Goal: Feedback & Contribution: Contribute content

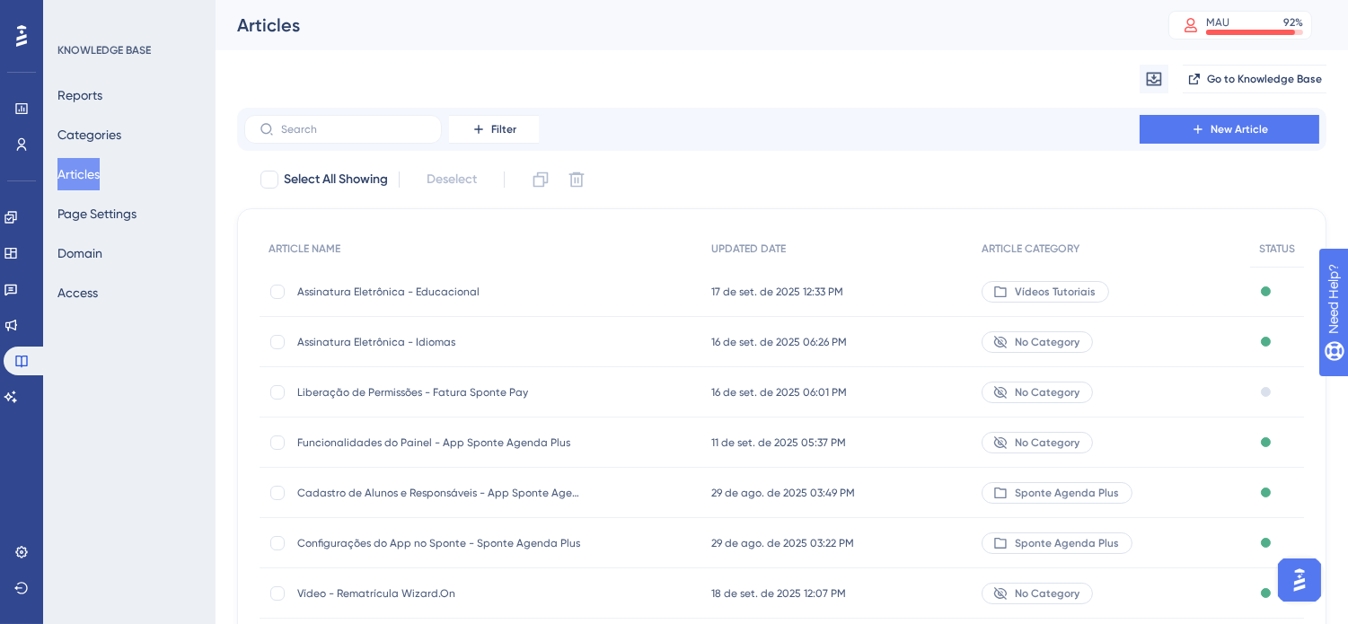
click at [444, 330] on div "Assinatura Eletrônica - Idiomas Assinatura Eletrônica - Idiomas" at bounding box center [440, 342] width 287 height 50
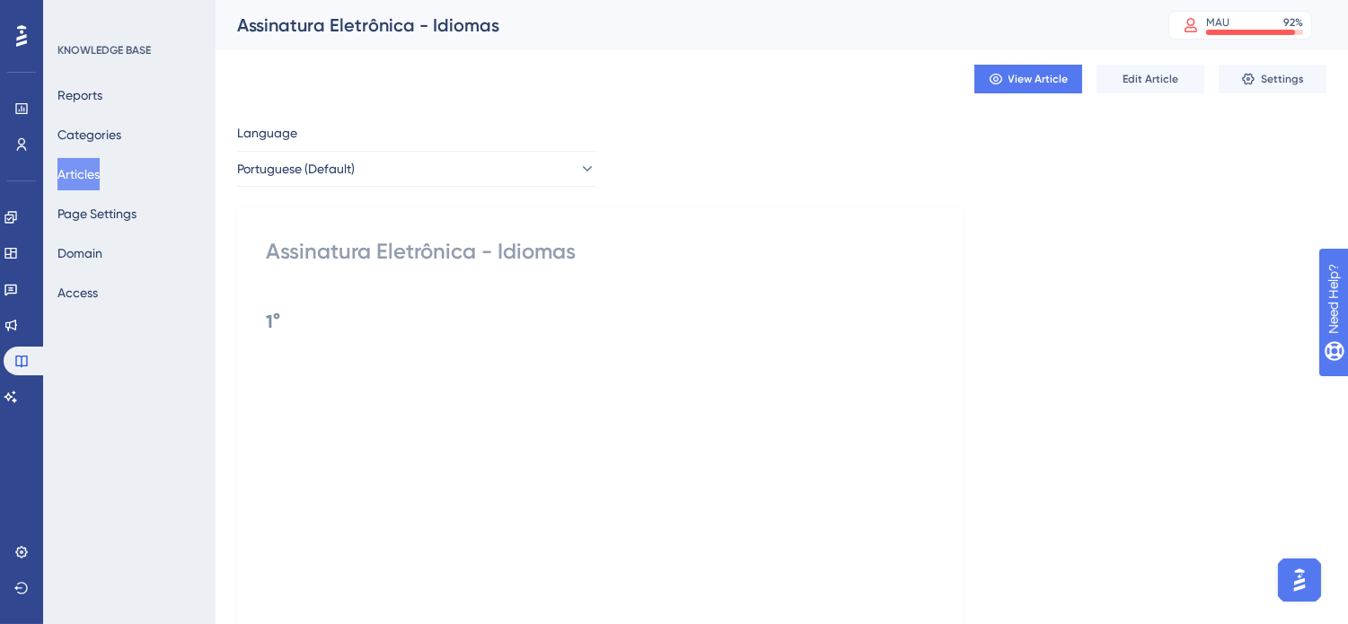
click at [1144, 79] on span "Edit Article" at bounding box center [1151, 79] width 56 height 14
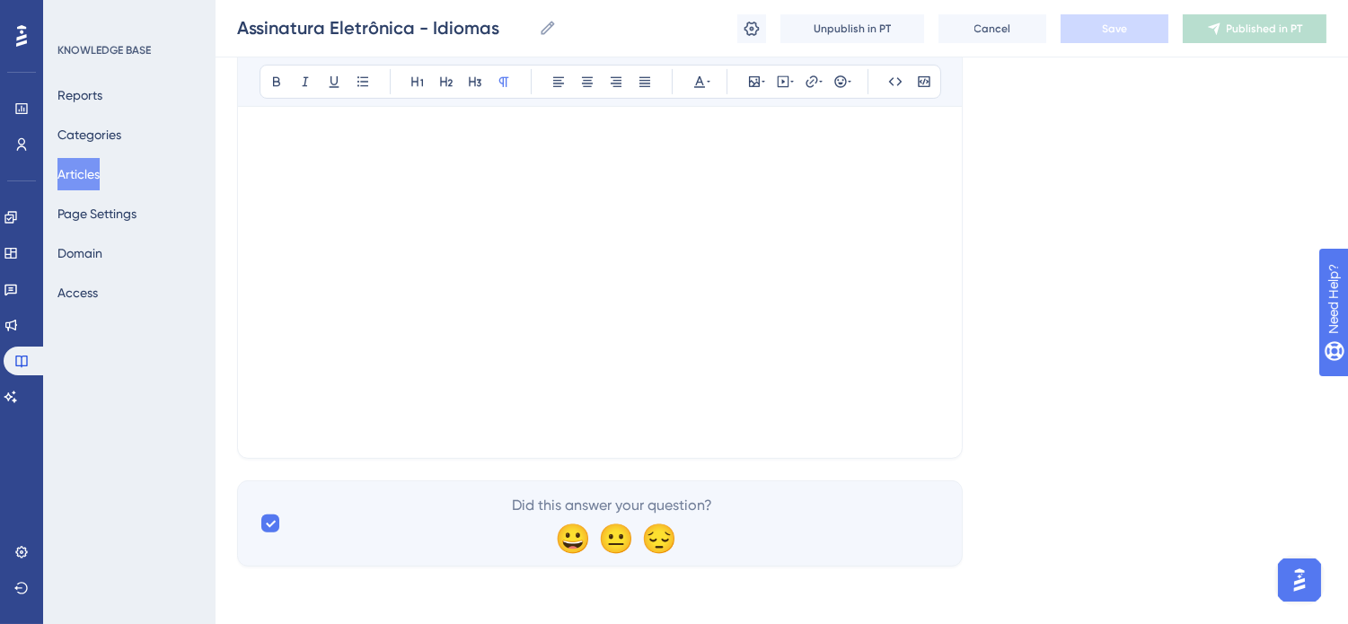
scroll to position [892, 0]
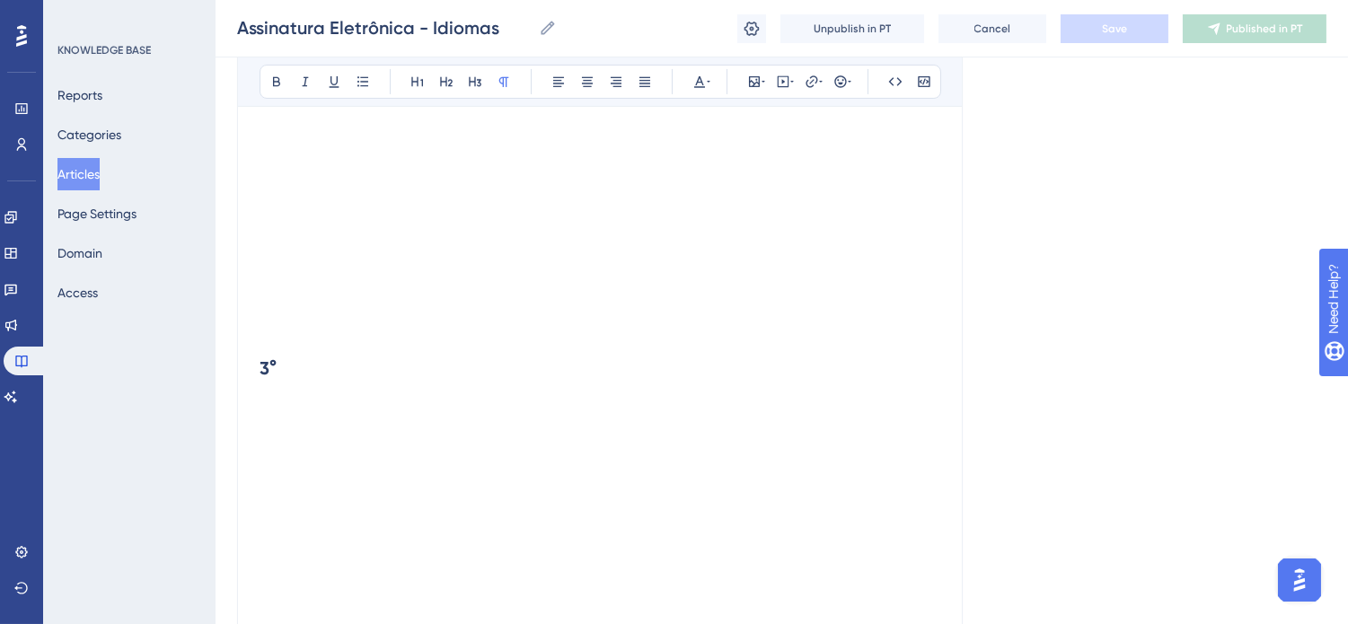
click at [353, 281] on p at bounding box center [600, 288] width 681 height 22
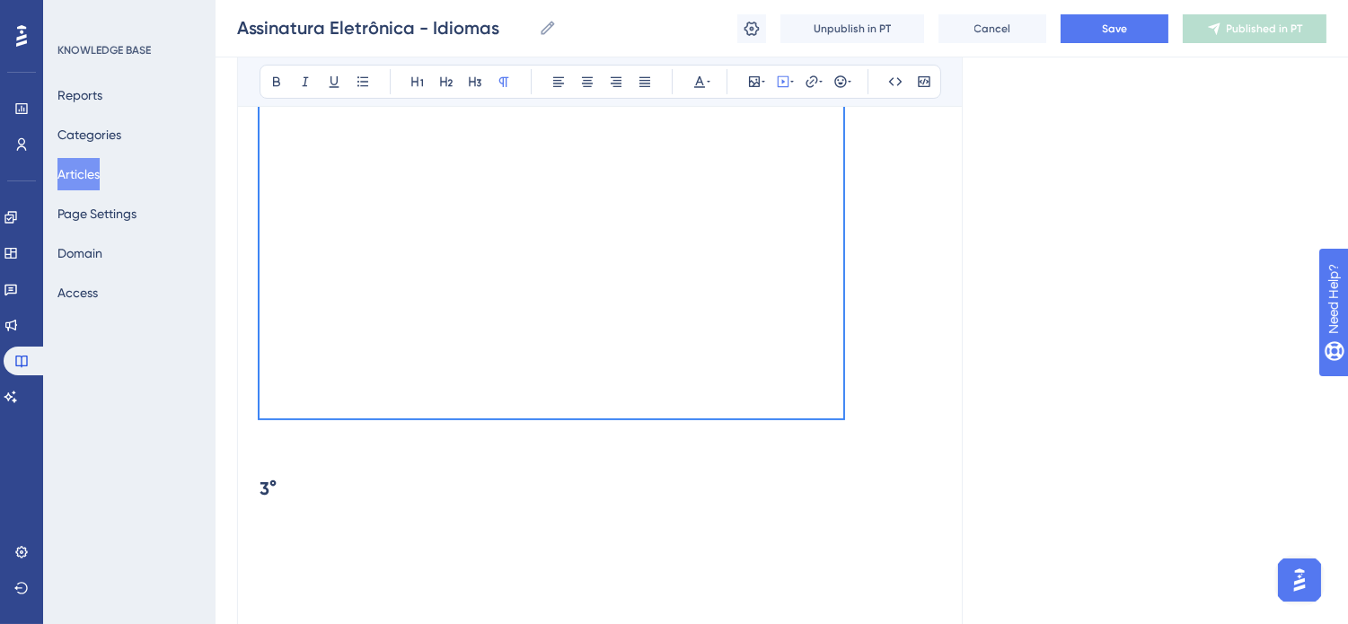
scroll to position [593, 0]
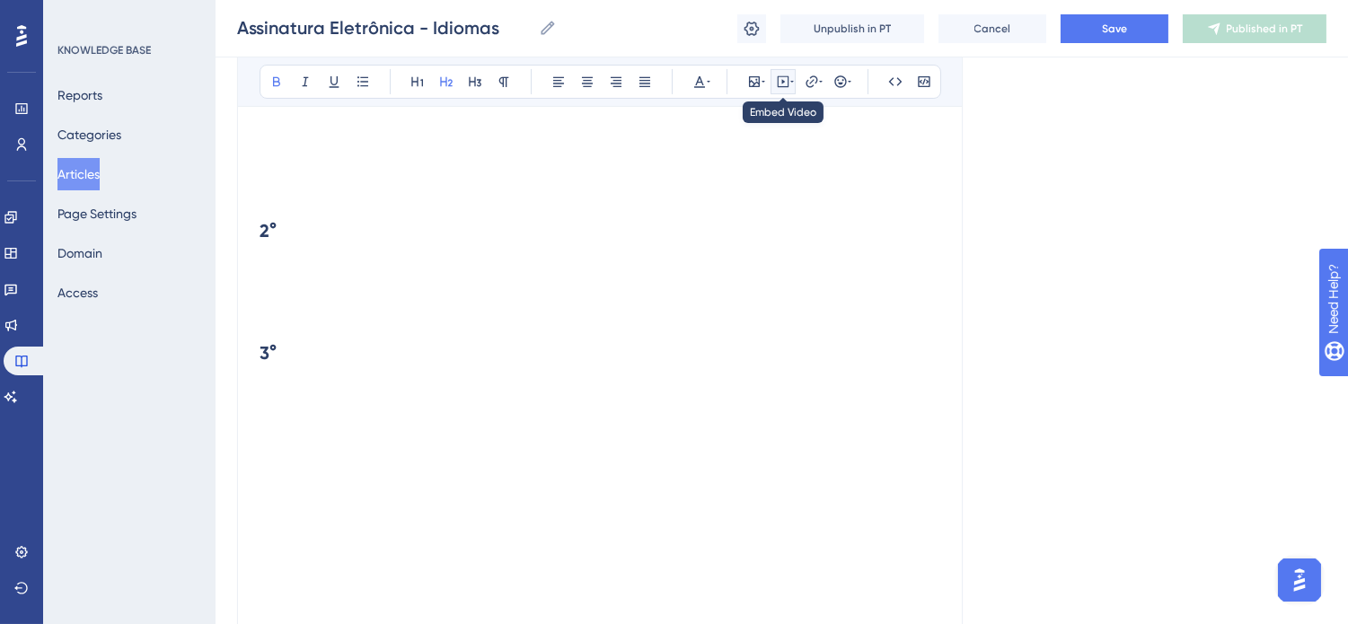
click at [784, 77] on icon at bounding box center [783, 82] width 14 height 14
click at [759, 177] on textarea at bounding box center [783, 193] width 273 height 81
paste textarea "<iframe width="560" height="315" src="[URL][DOMAIN_NAME]" title="YouTube video …"
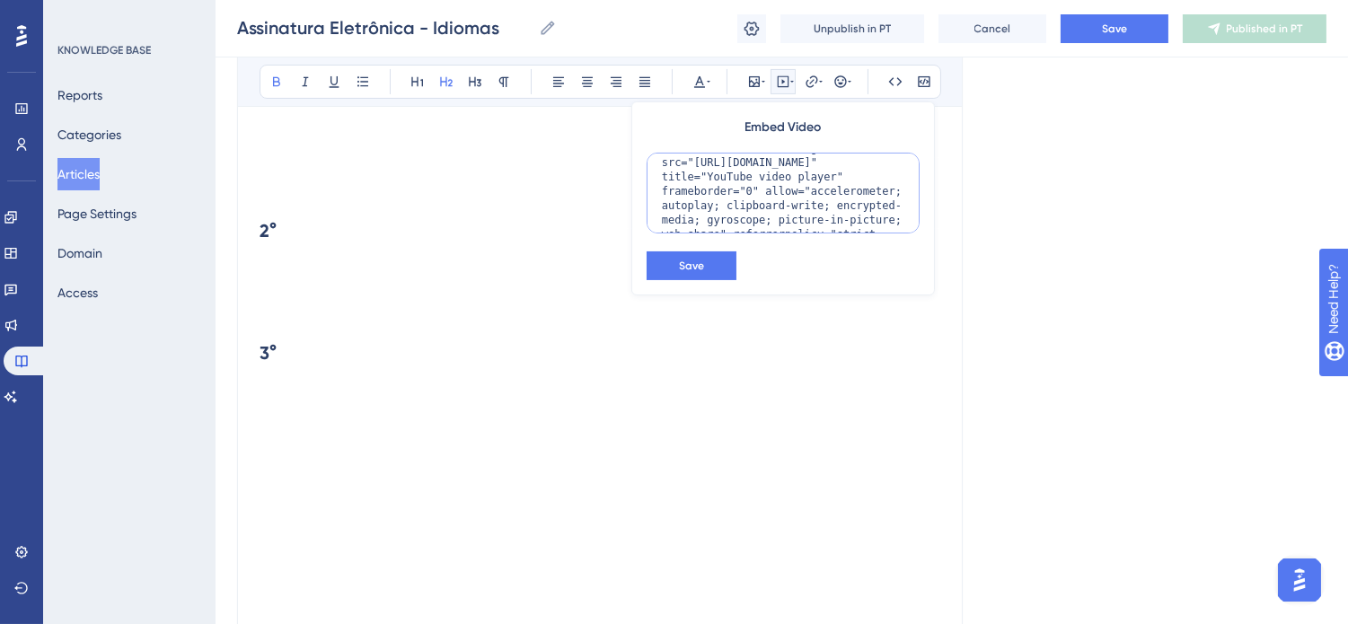
scroll to position [0, 0]
drag, startPoint x: 763, startPoint y: 172, endPoint x: 750, endPoint y: 169, distance: 13.9
click at [750, 169] on textarea "<iframe width="560" height="315" src="[URL][DOMAIN_NAME]" title="YouTube video …" at bounding box center [783, 193] width 273 height 81
click at [836, 169] on textarea "<iframe width="650" height="315" src="[URL][DOMAIN_NAME]" title="YouTube video …" at bounding box center [783, 193] width 273 height 81
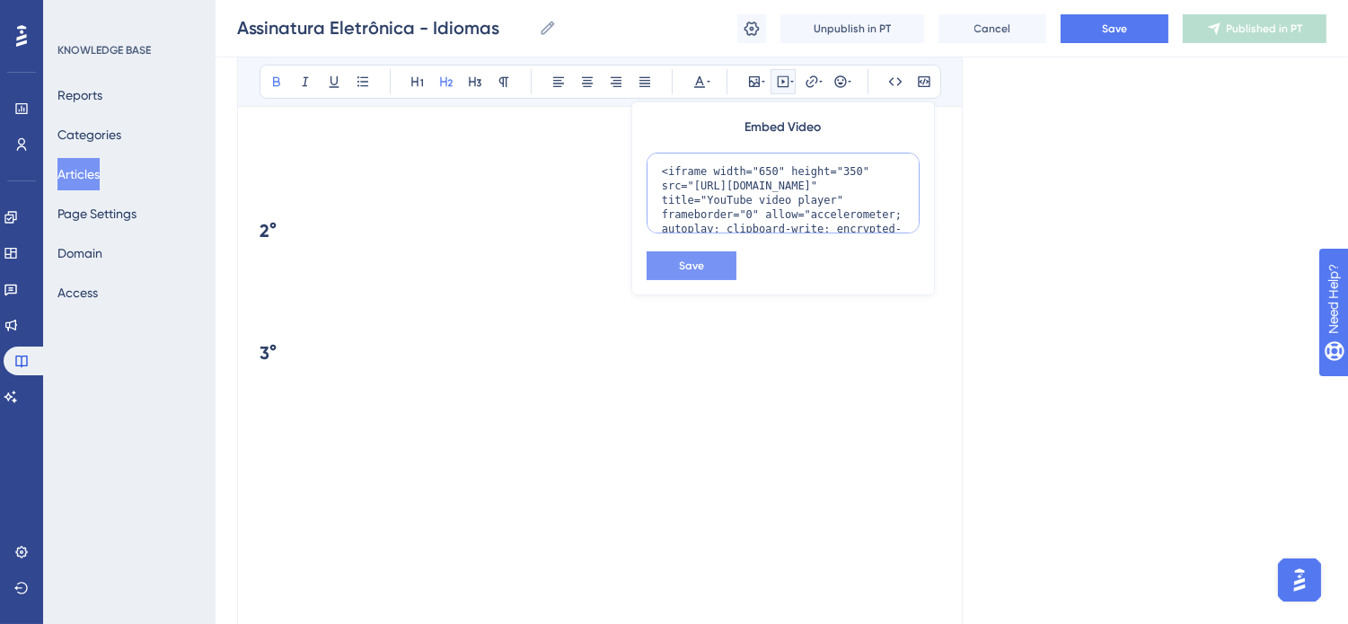
type textarea "<iframe width="650" height="350" src="[URL][DOMAIN_NAME]" title="YouTube video …"
click at [702, 256] on button "Save" at bounding box center [692, 265] width 90 height 29
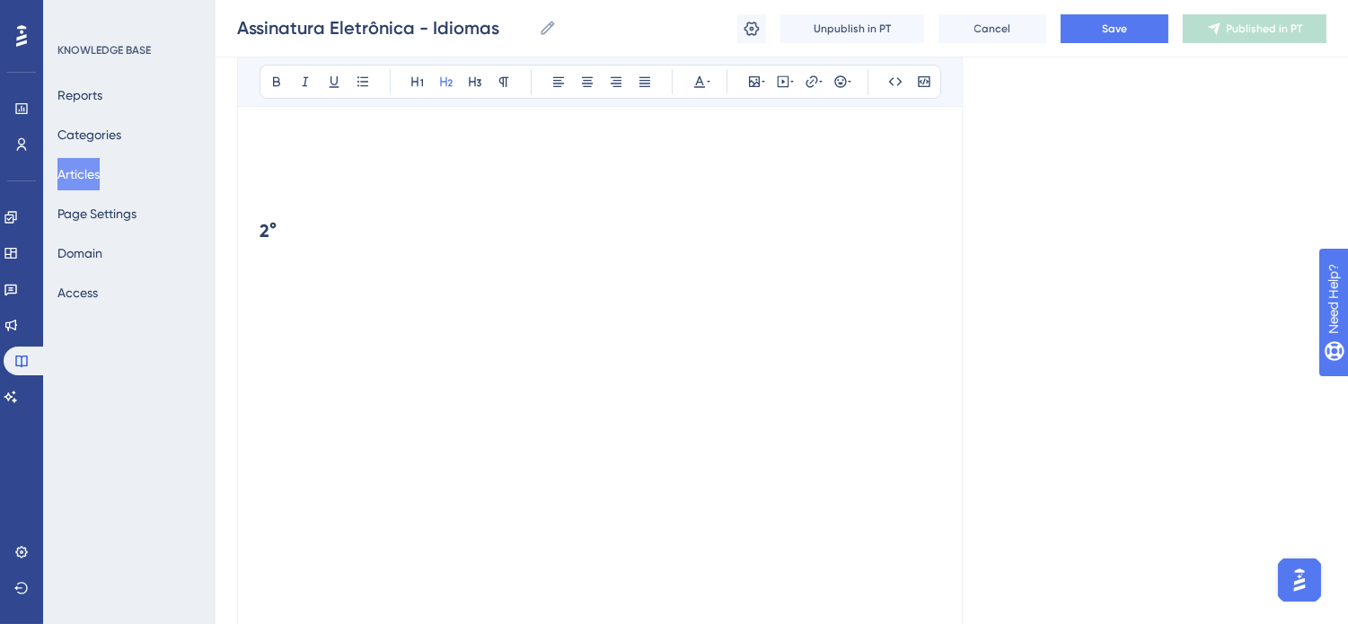
click at [447, 256] on h2 "2°" at bounding box center [600, 243] width 681 height 79
click at [585, 446] on p at bounding box center [600, 441] width 681 height 22
click at [437, 228] on p at bounding box center [600, 218] width 681 height 22
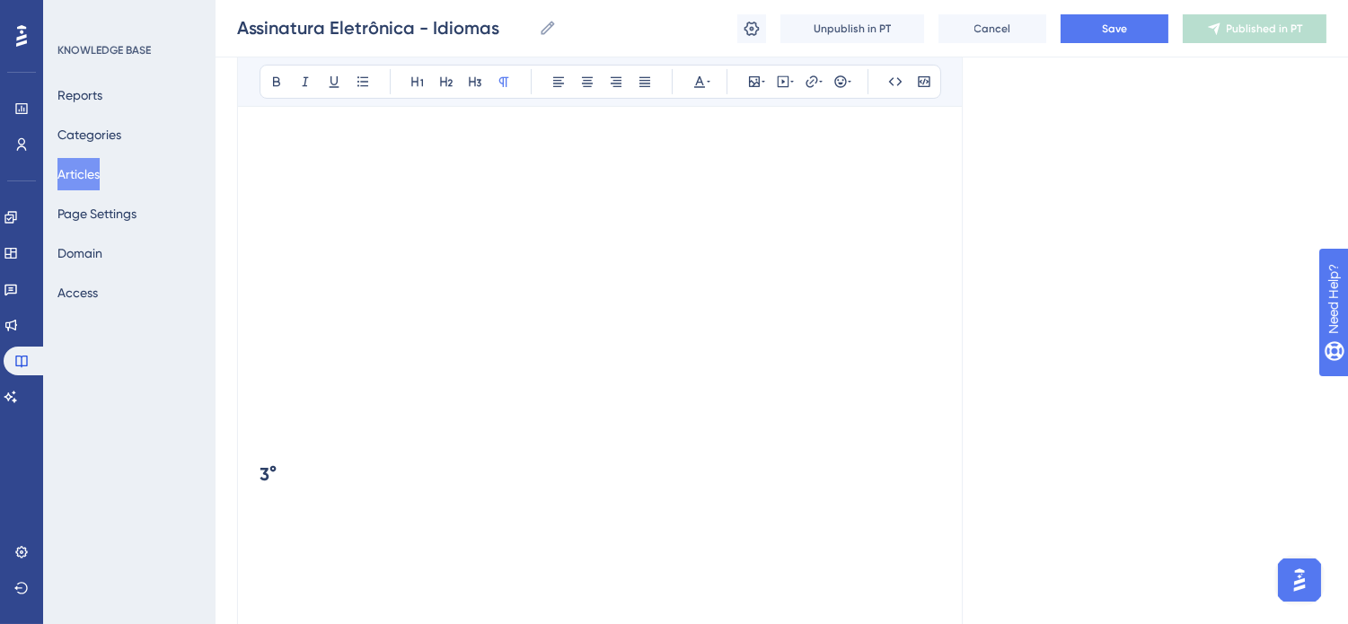
scroll to position [966, 0]
click at [1123, 31] on span "Save" at bounding box center [1114, 29] width 25 height 14
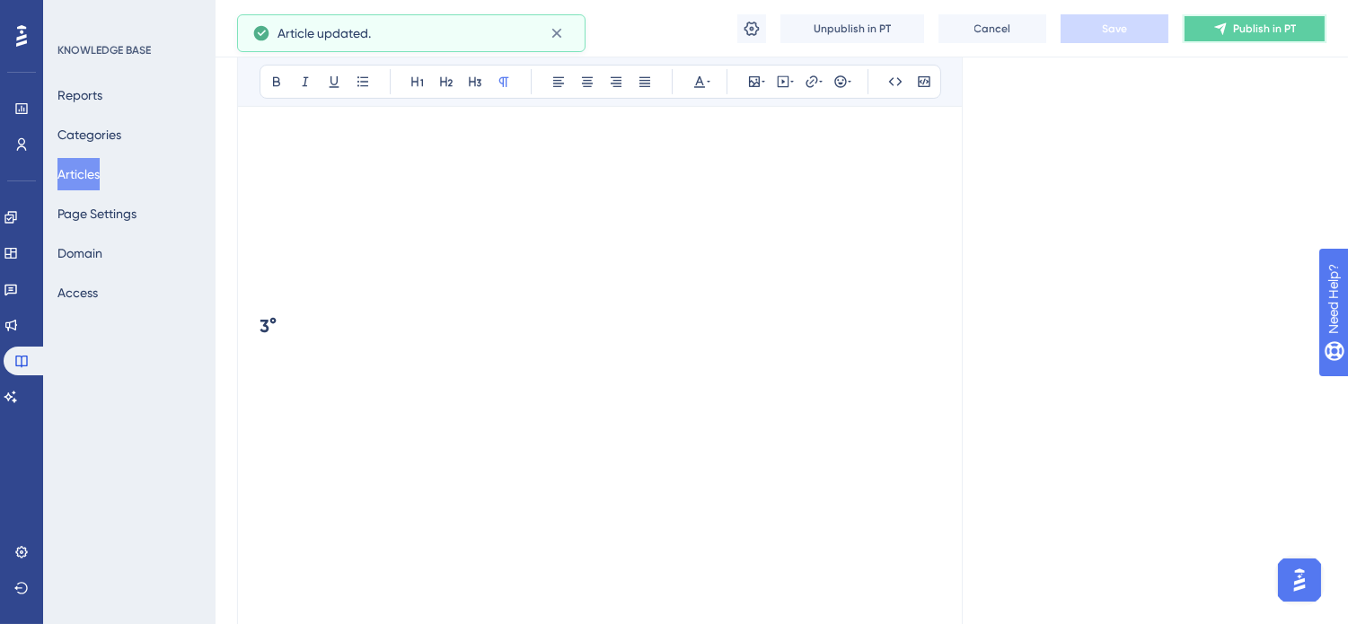
click at [1281, 22] on span "Publish in PT" at bounding box center [1264, 29] width 63 height 14
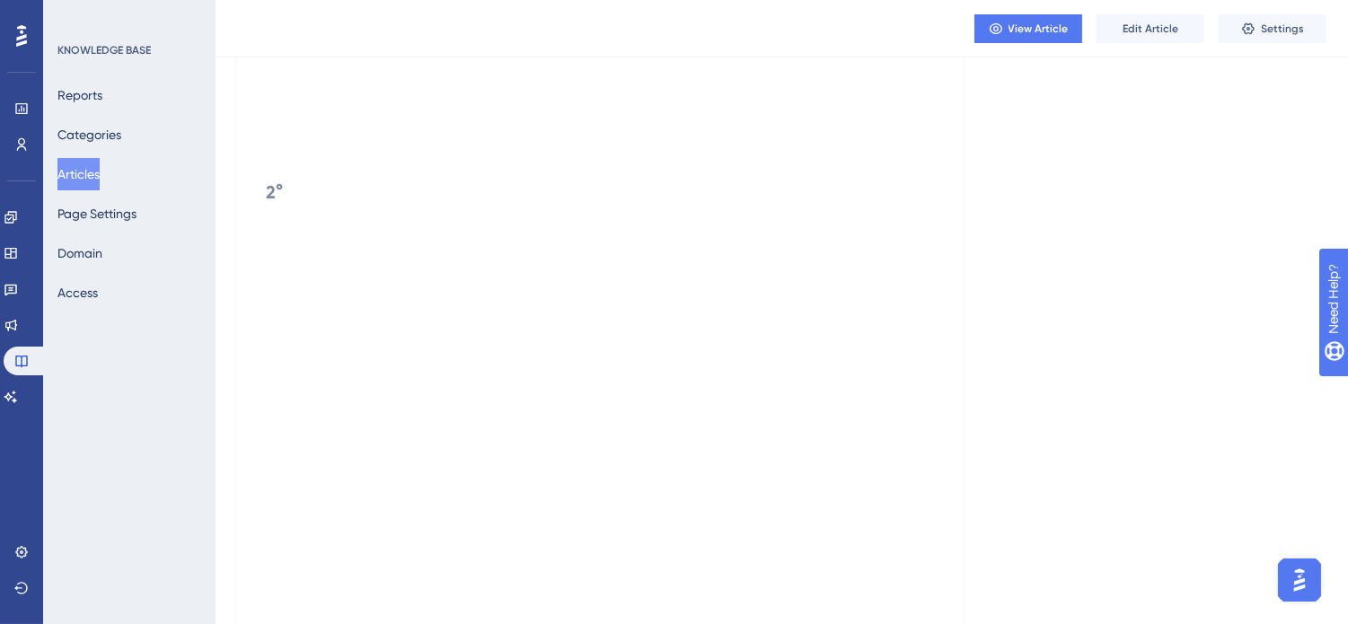
scroll to position [0, 0]
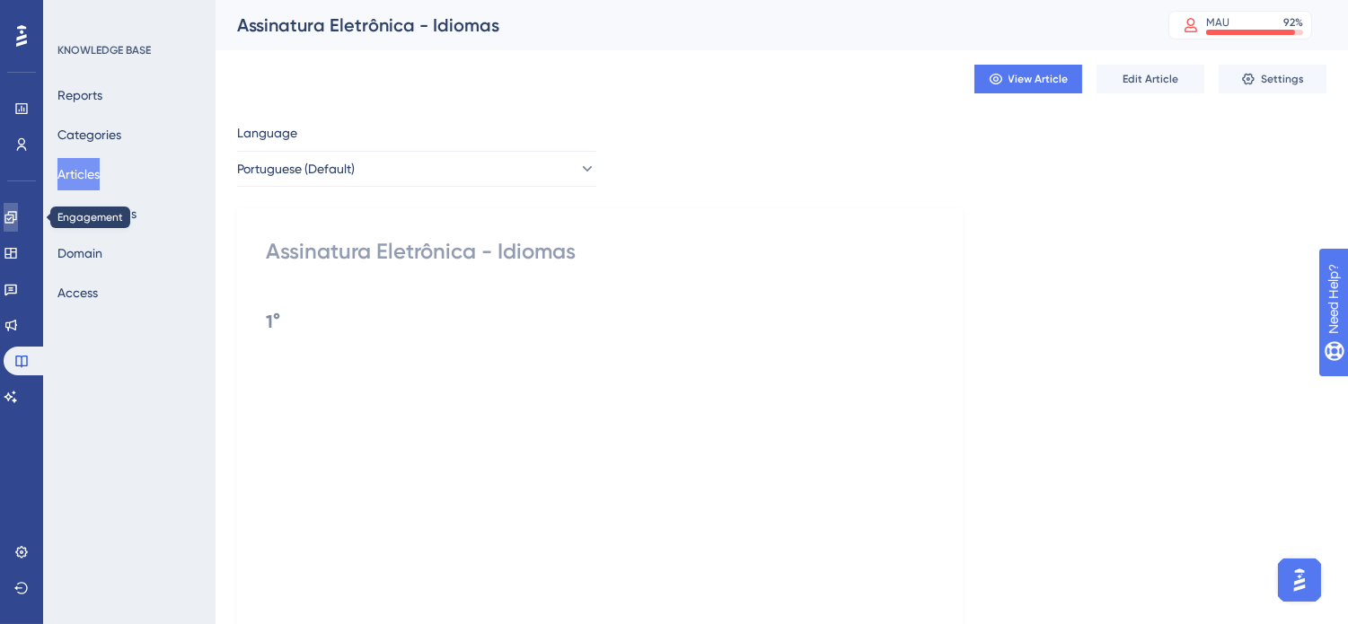
click at [18, 225] on link at bounding box center [11, 217] width 14 height 29
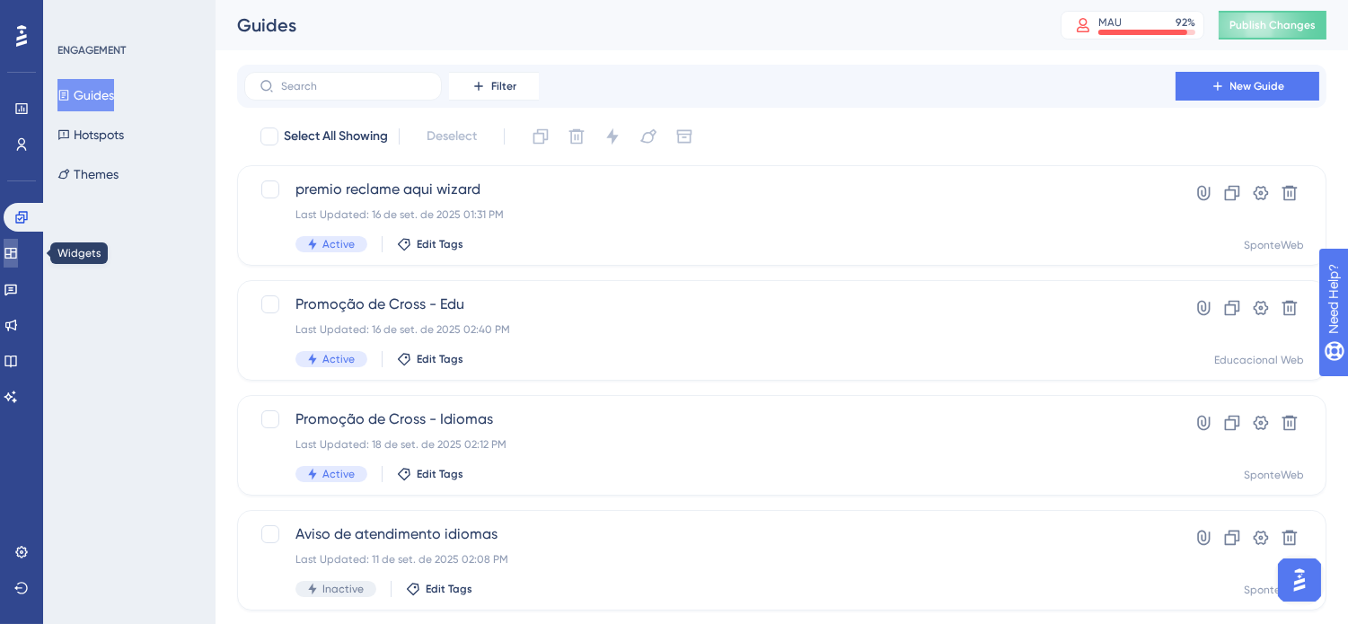
click at [18, 253] on icon at bounding box center [11, 253] width 14 height 14
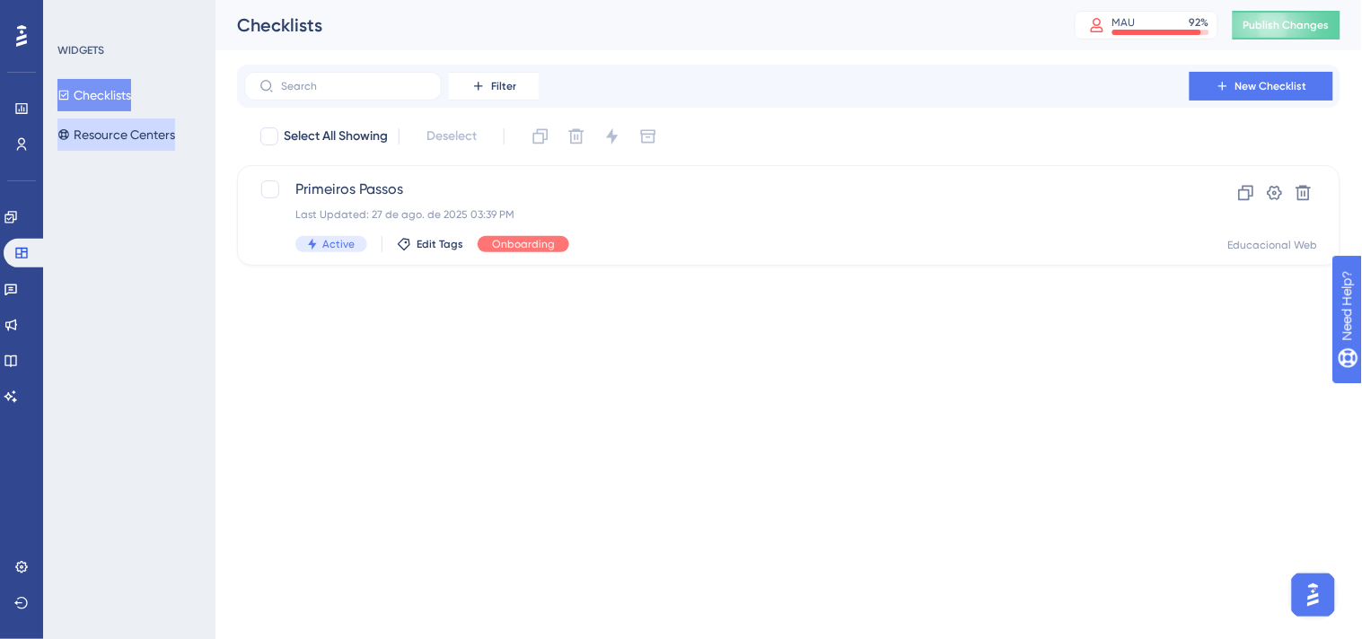
click at [115, 121] on button "Resource Centers" at bounding box center [116, 135] width 118 height 32
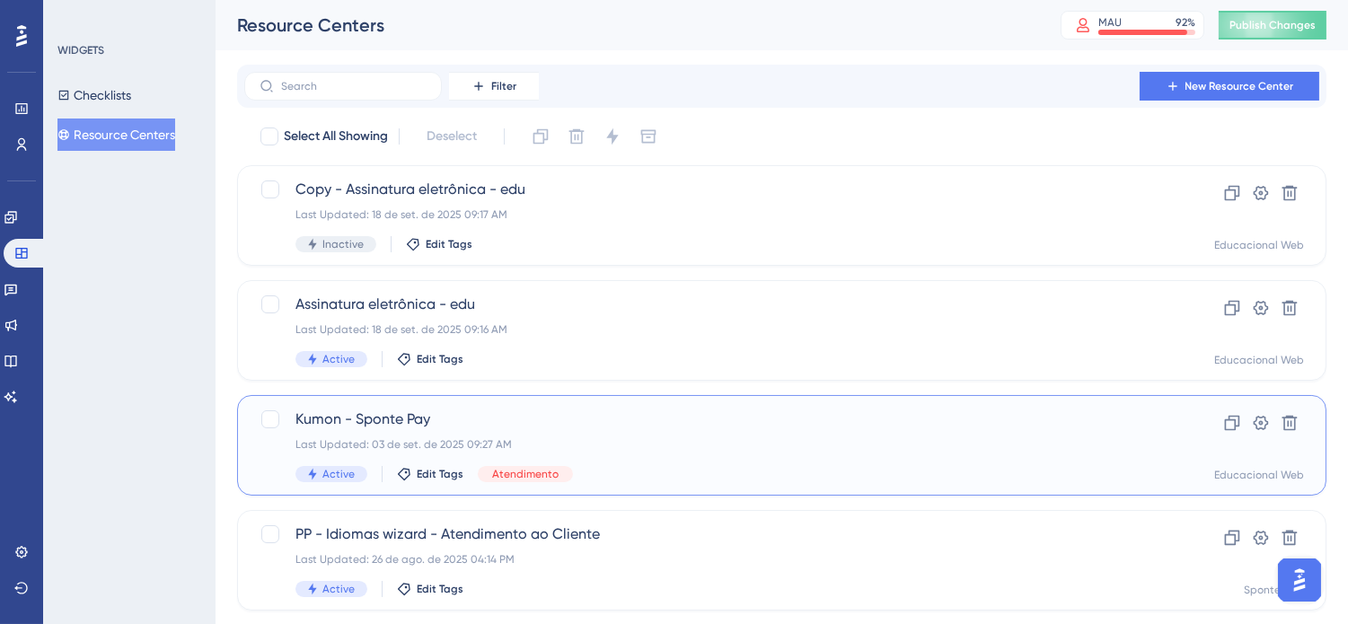
click at [603, 468] on div "Active Edit Tags Atendimento" at bounding box center [709, 474] width 829 height 16
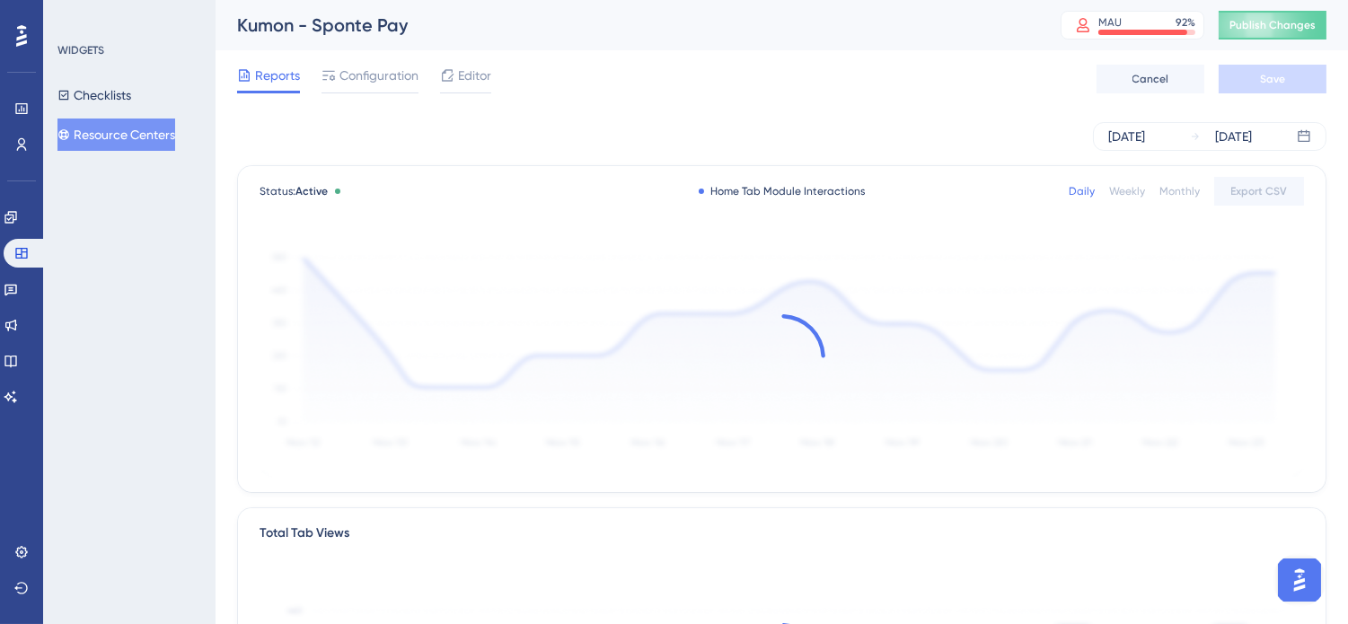
scroll to position [398, 0]
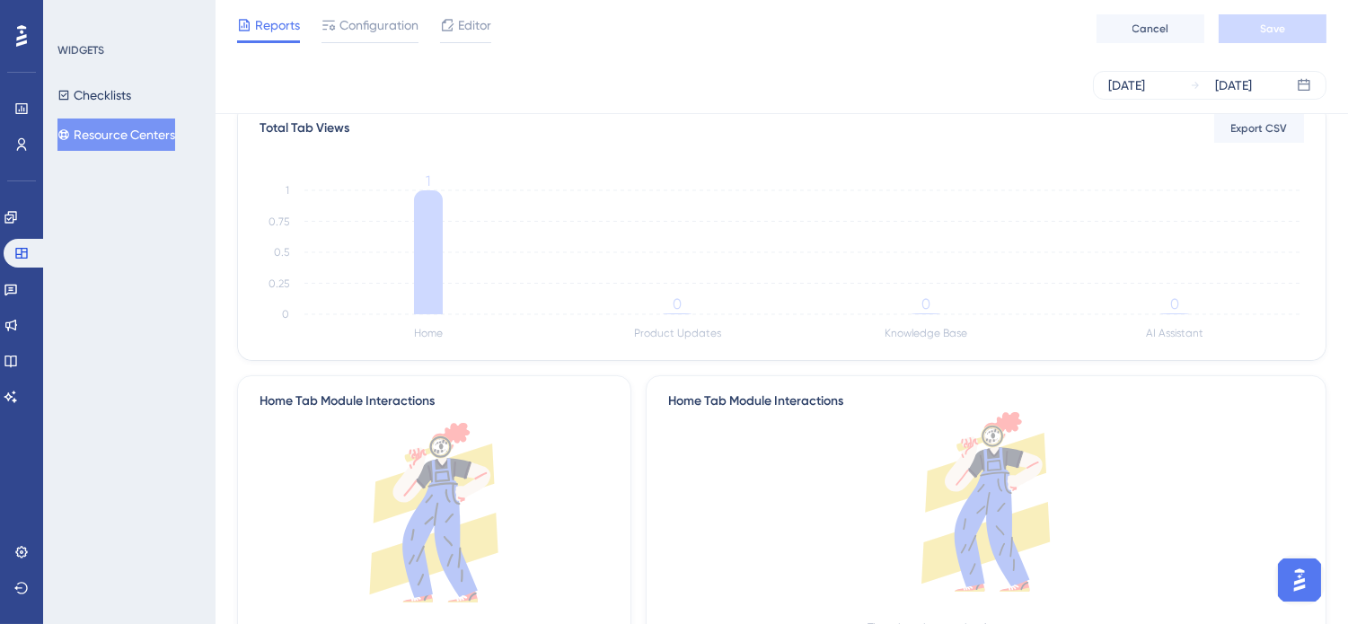
click at [110, 138] on button "Resource Centers" at bounding box center [116, 135] width 118 height 32
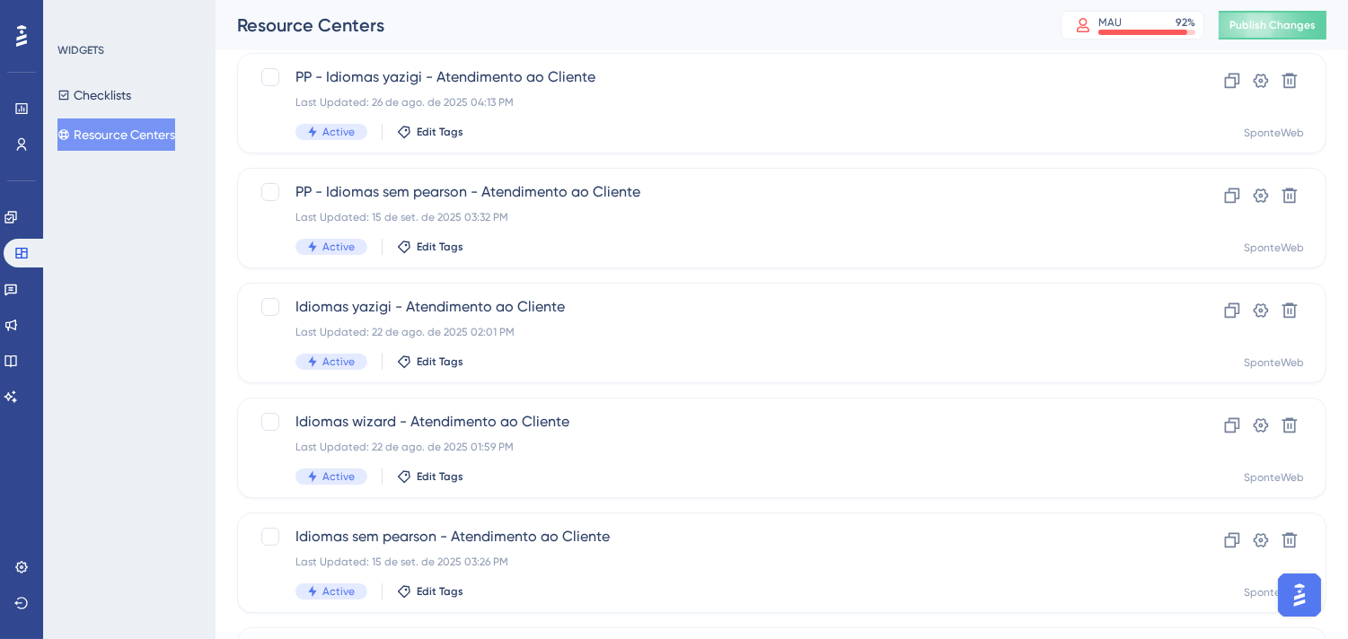
scroll to position [598, 0]
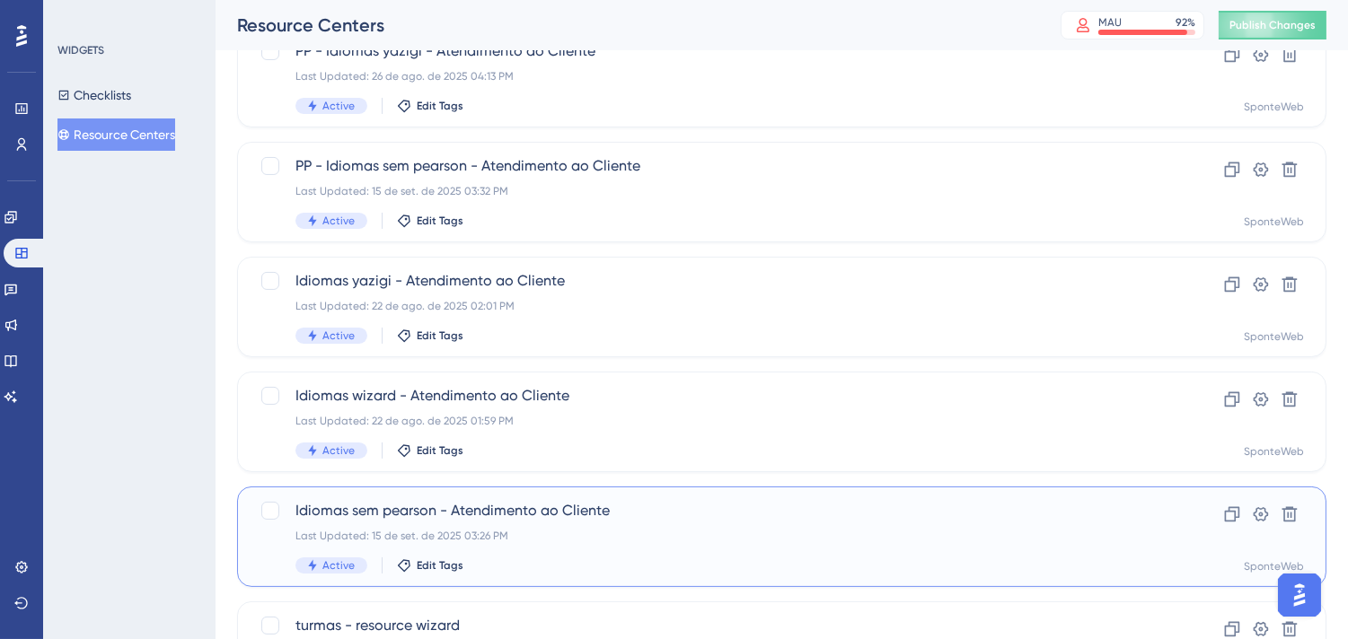
click at [596, 523] on div "Idiomas sem [PERSON_NAME] - Atendimento ao Cliente Last Updated: 15 de set. de …" at bounding box center [709, 537] width 829 height 74
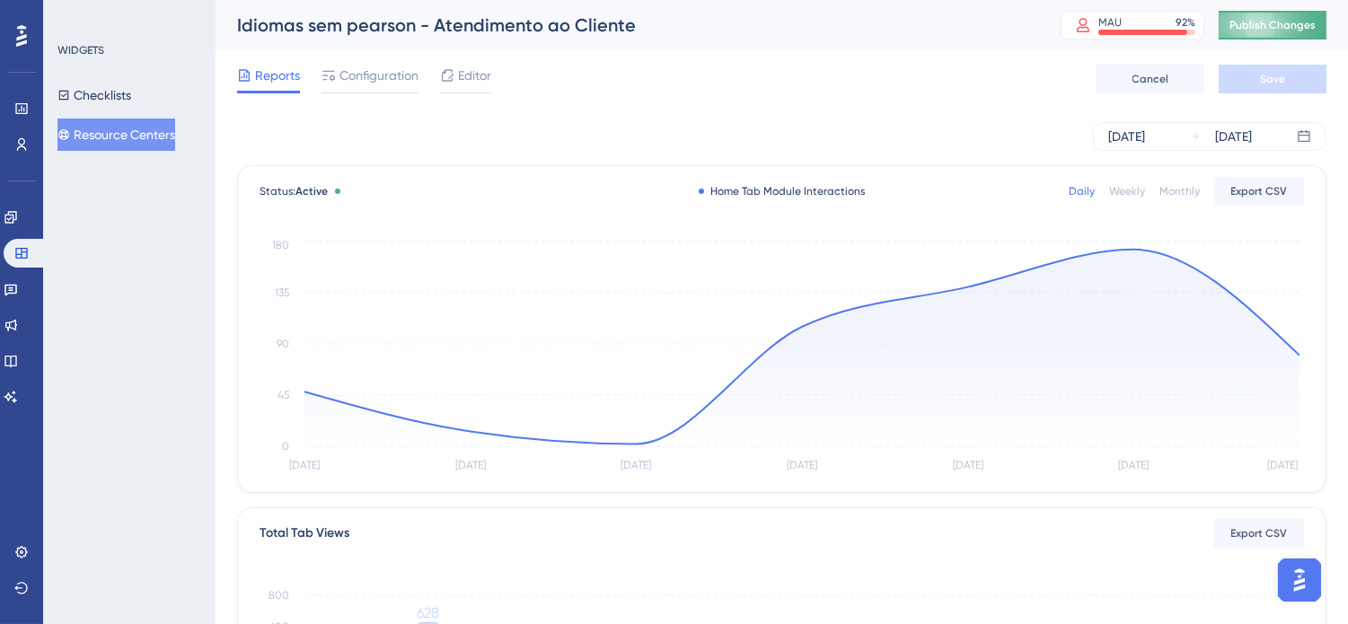
click at [1298, 29] on span "Publish Changes" at bounding box center [1272, 25] width 86 height 14
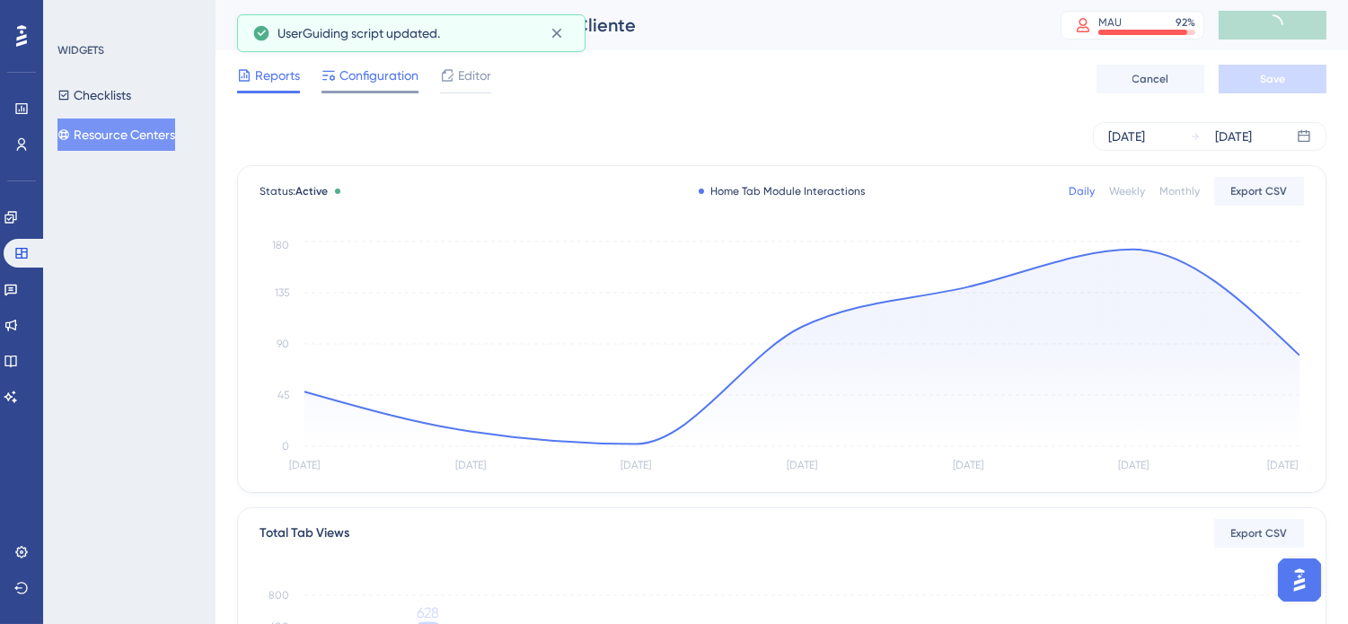
click at [365, 87] on div "Configuration" at bounding box center [369, 79] width 97 height 29
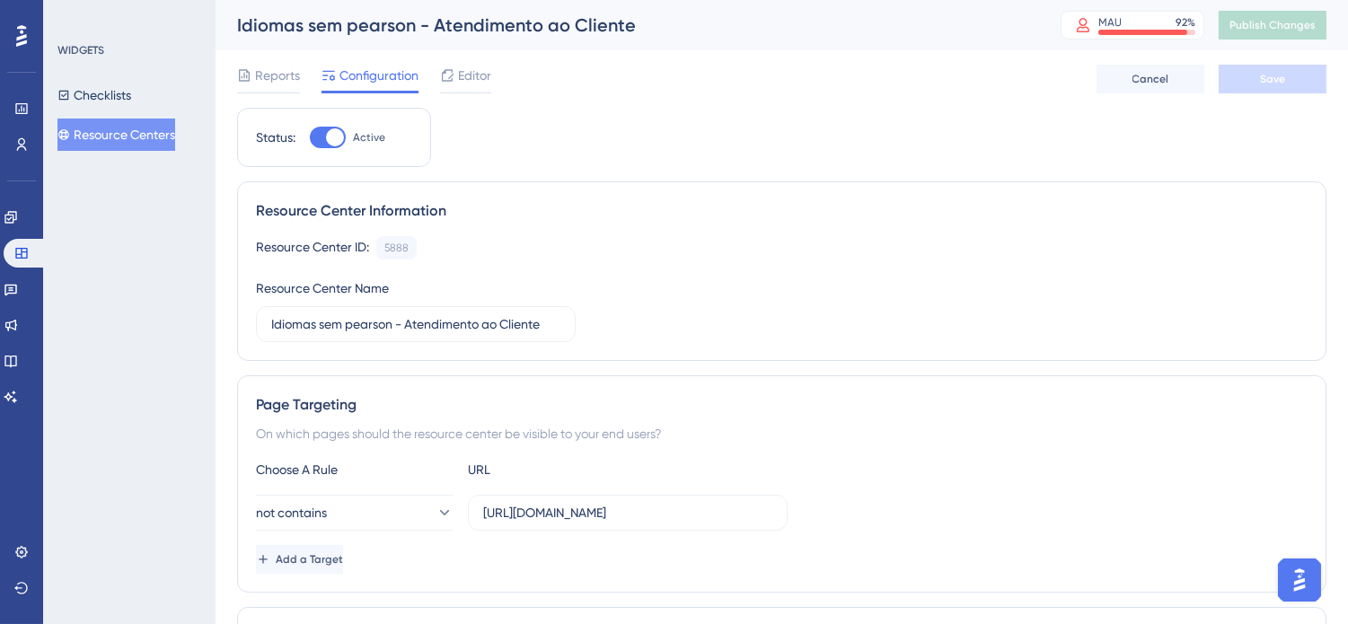
click at [174, 129] on button "Resource Centers" at bounding box center [116, 135] width 118 height 32
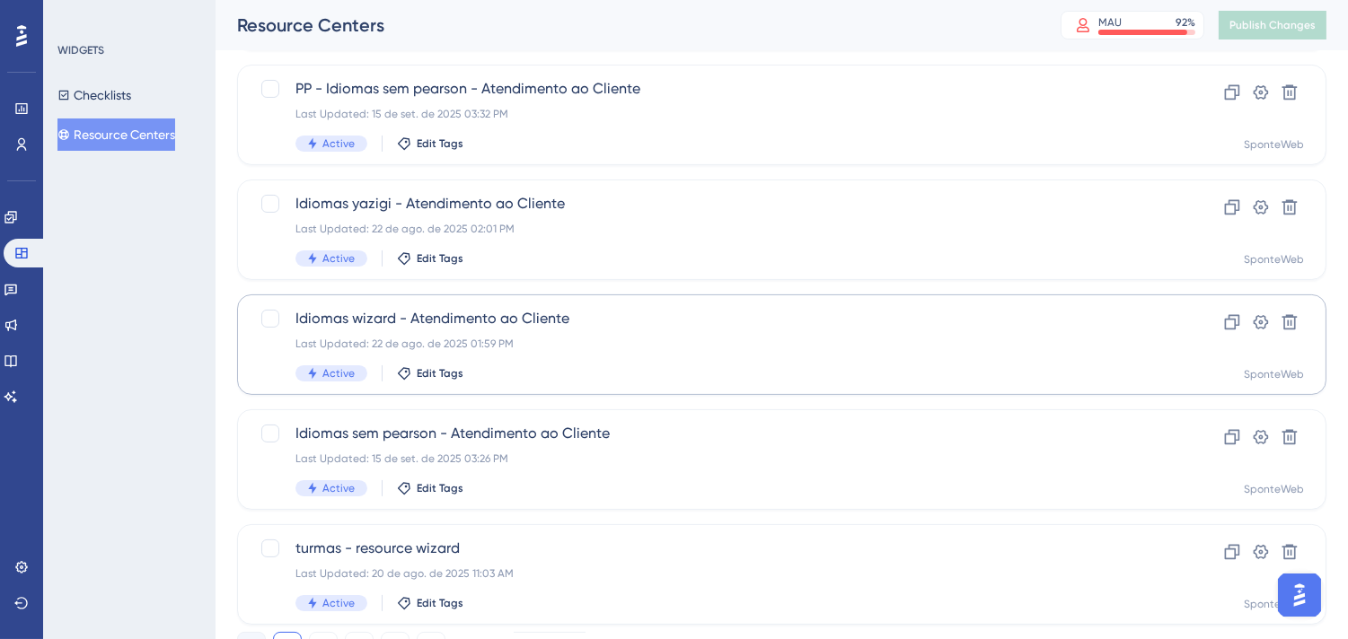
scroll to position [698, 0]
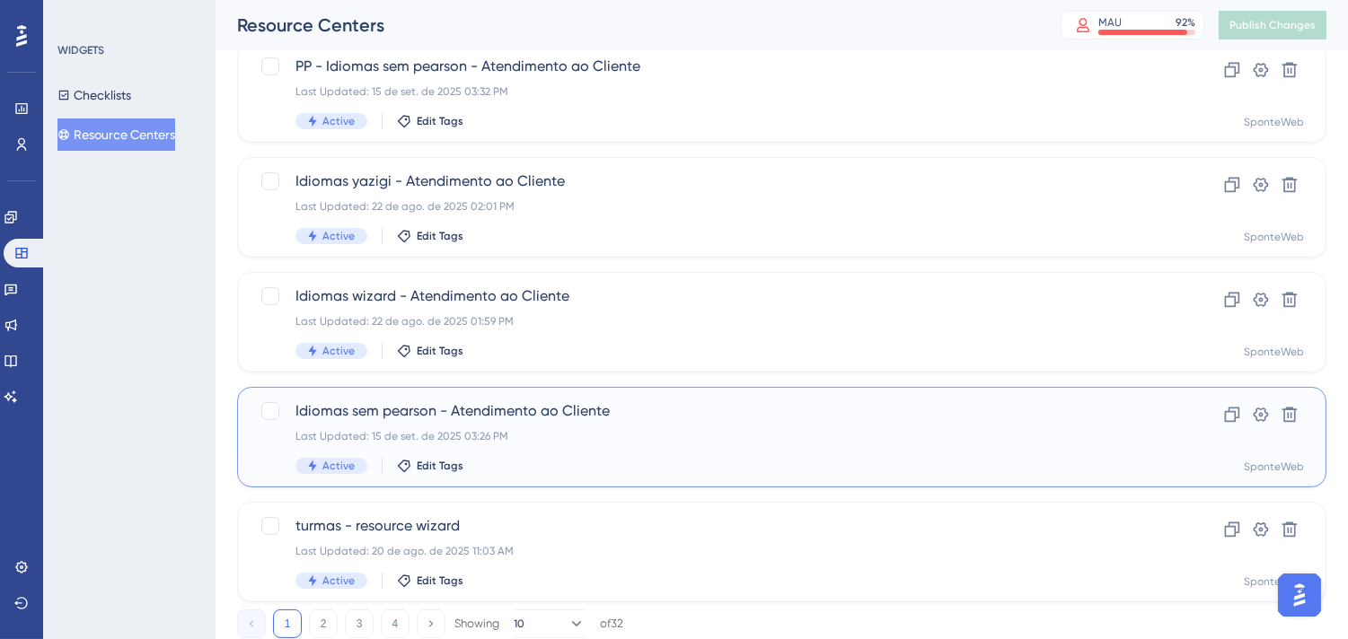
click at [737, 425] on div "Idiomas sem [PERSON_NAME] - Atendimento ao Cliente Last Updated: 15 de set. de …" at bounding box center [709, 438] width 829 height 74
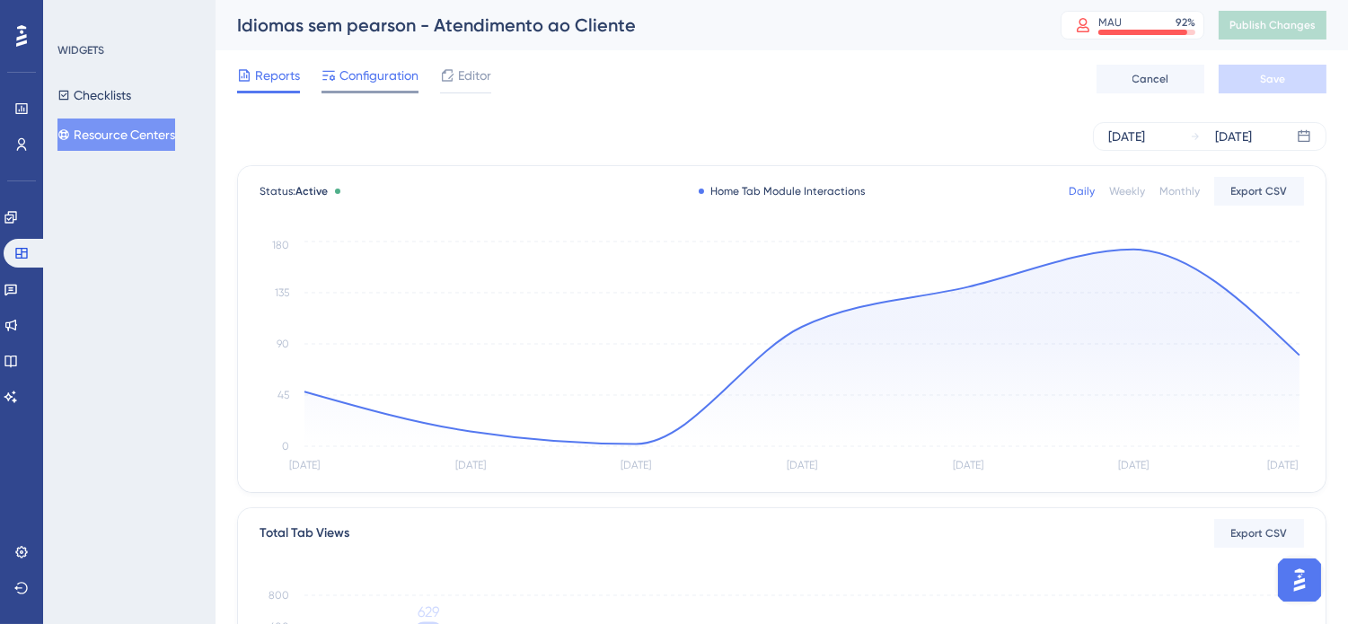
click at [378, 75] on span "Configuration" at bounding box center [378, 76] width 79 height 22
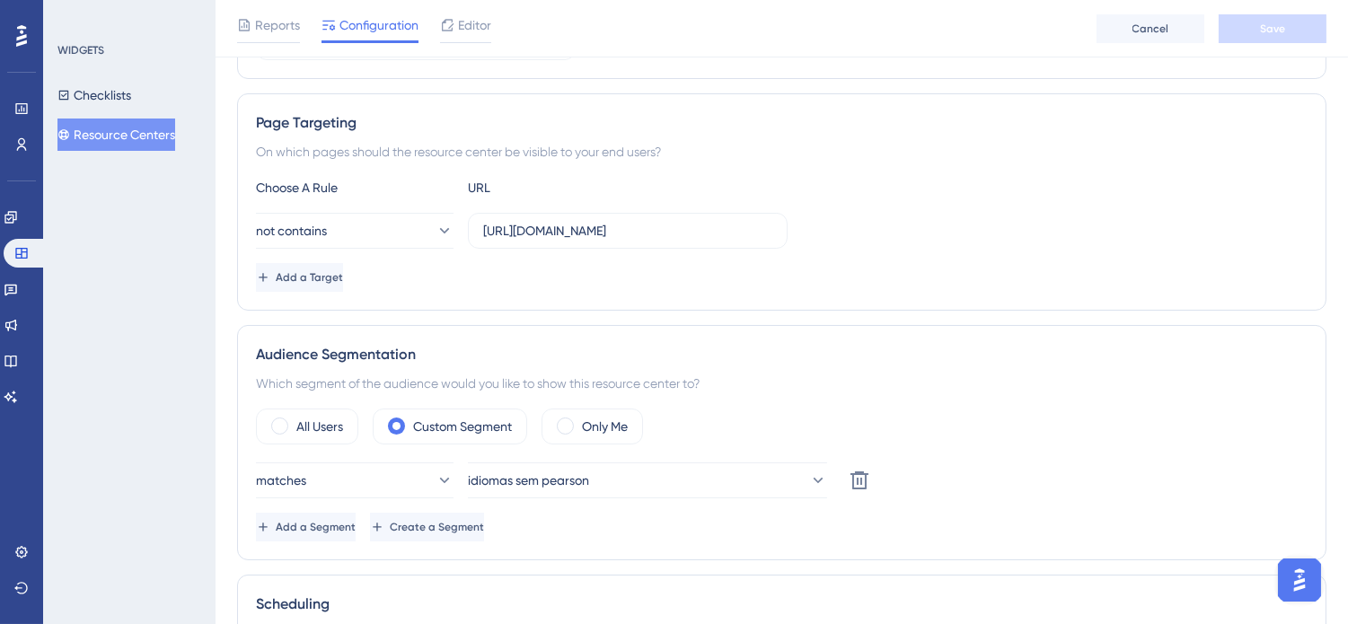
scroll to position [299, 0]
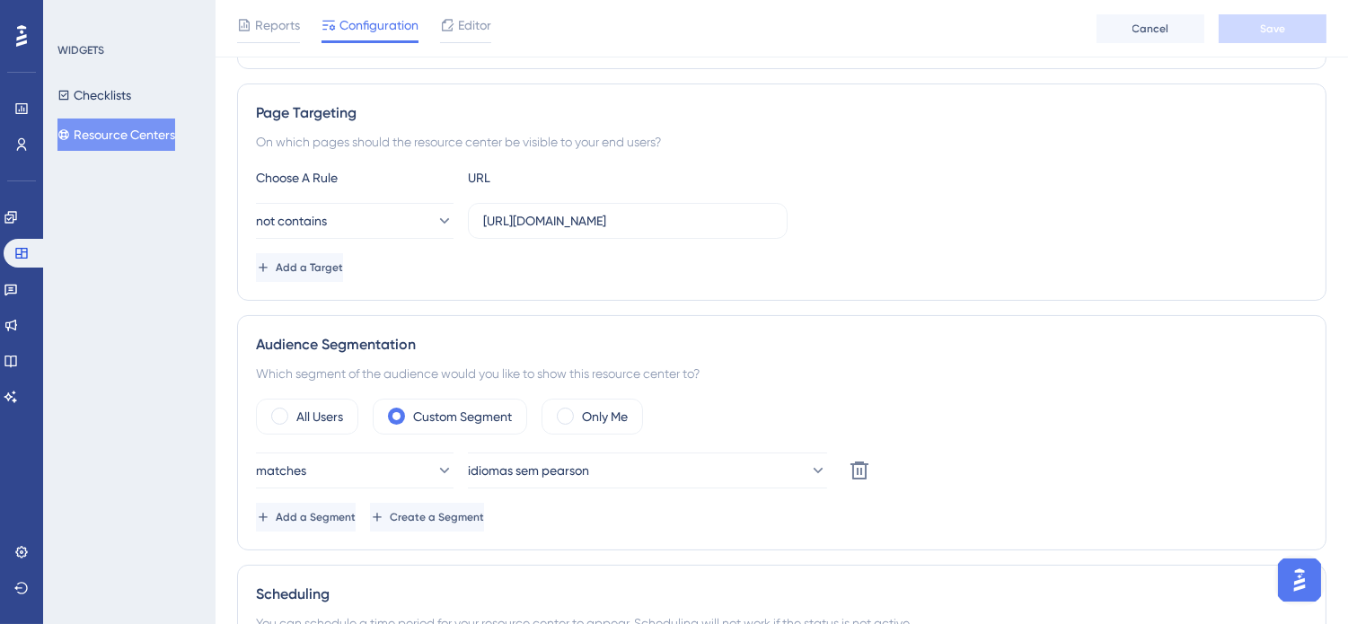
click at [142, 132] on button "Resource Centers" at bounding box center [116, 135] width 118 height 32
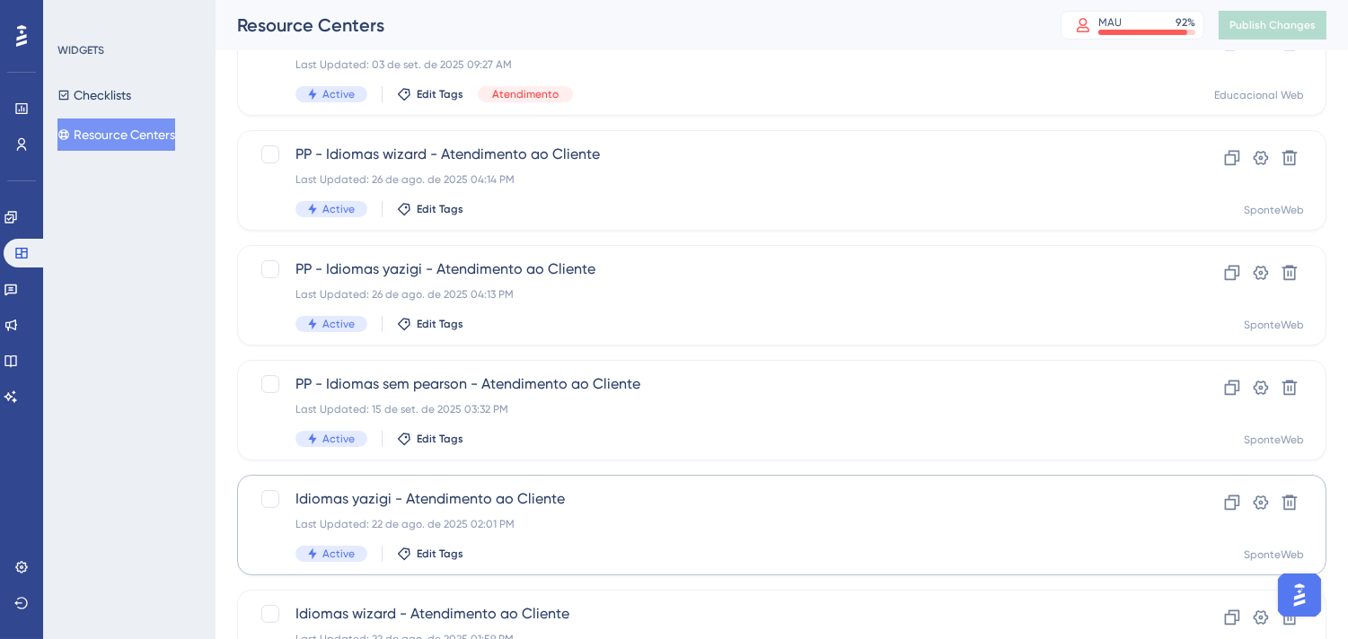
scroll to position [399, 0]
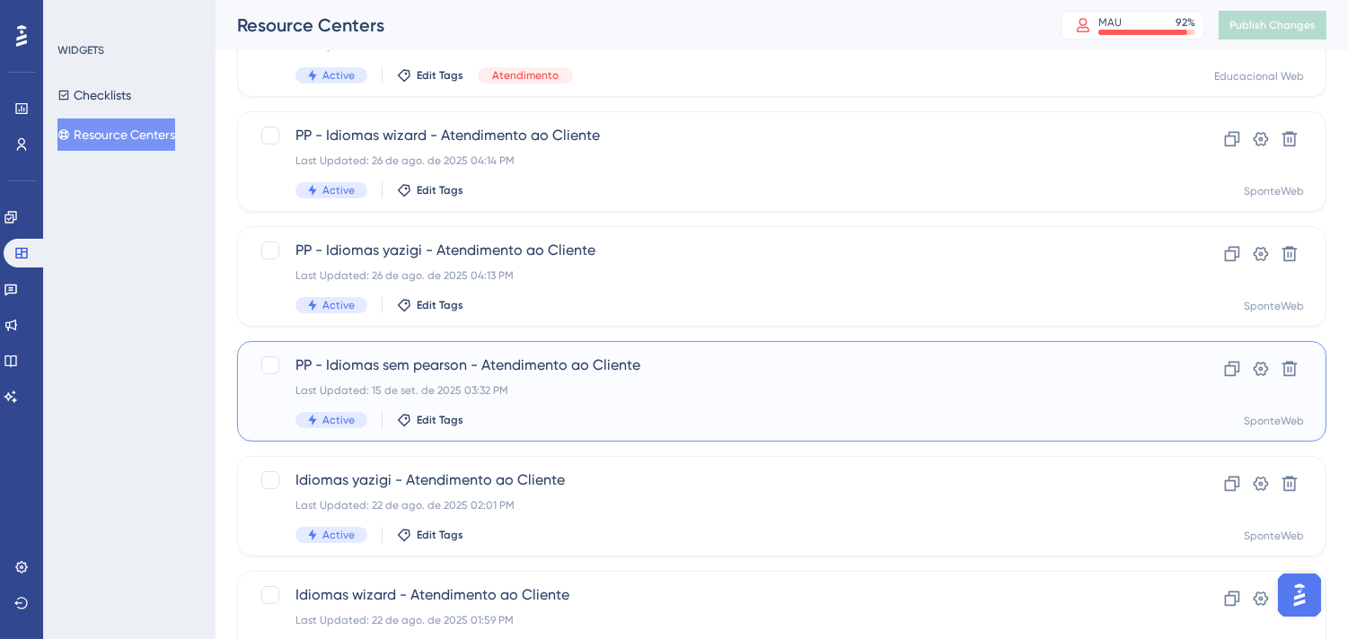
click at [698, 369] on span "PP - Idiomas sem pearson - Atendimento ao Cliente" at bounding box center [709, 366] width 829 height 22
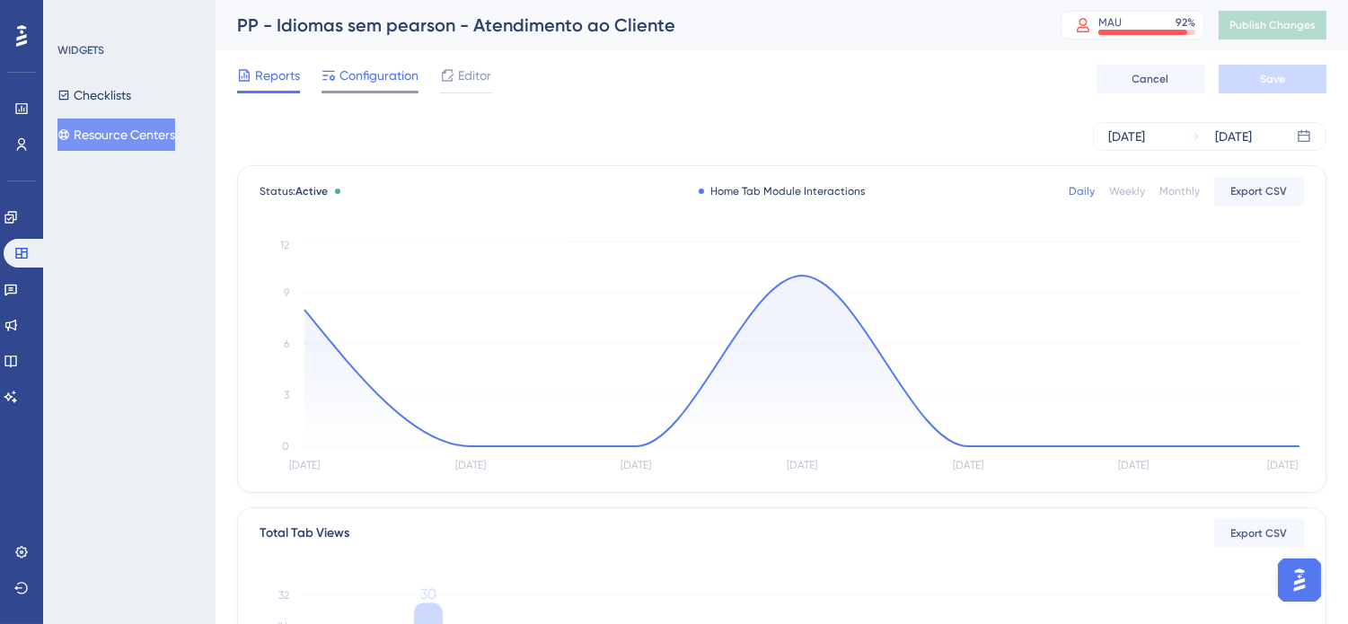
click at [378, 81] on span "Configuration" at bounding box center [378, 76] width 79 height 22
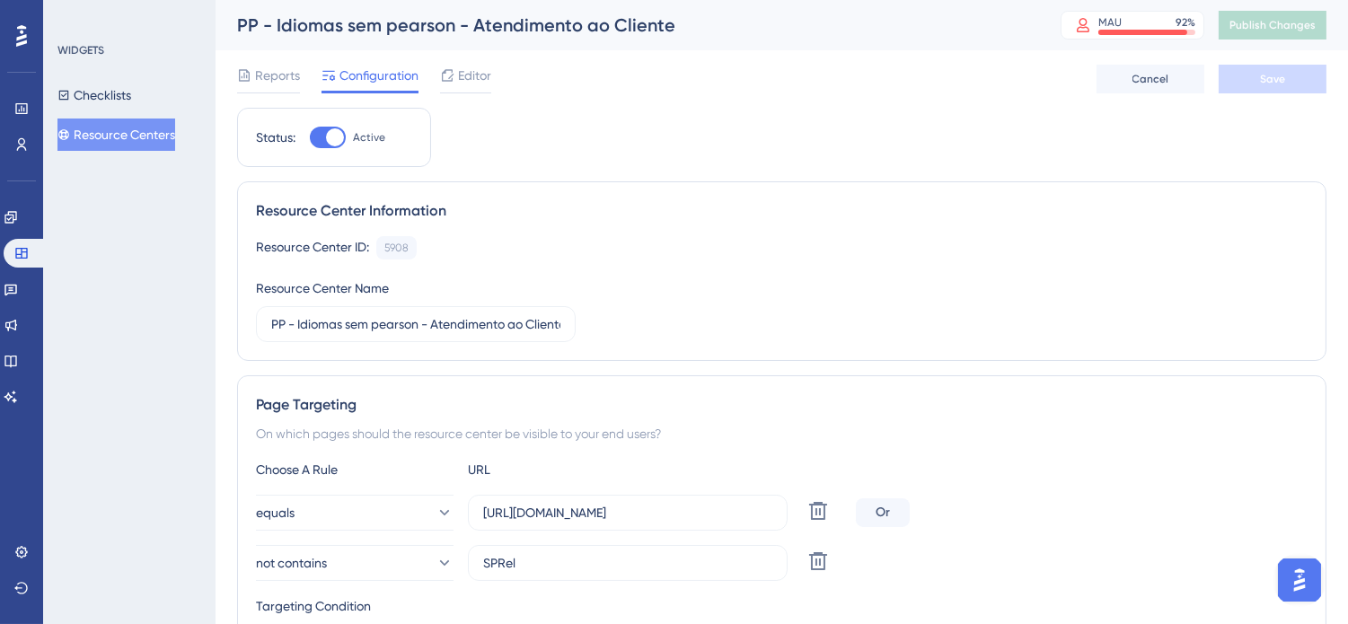
click at [121, 129] on button "Resource Centers" at bounding box center [116, 135] width 118 height 32
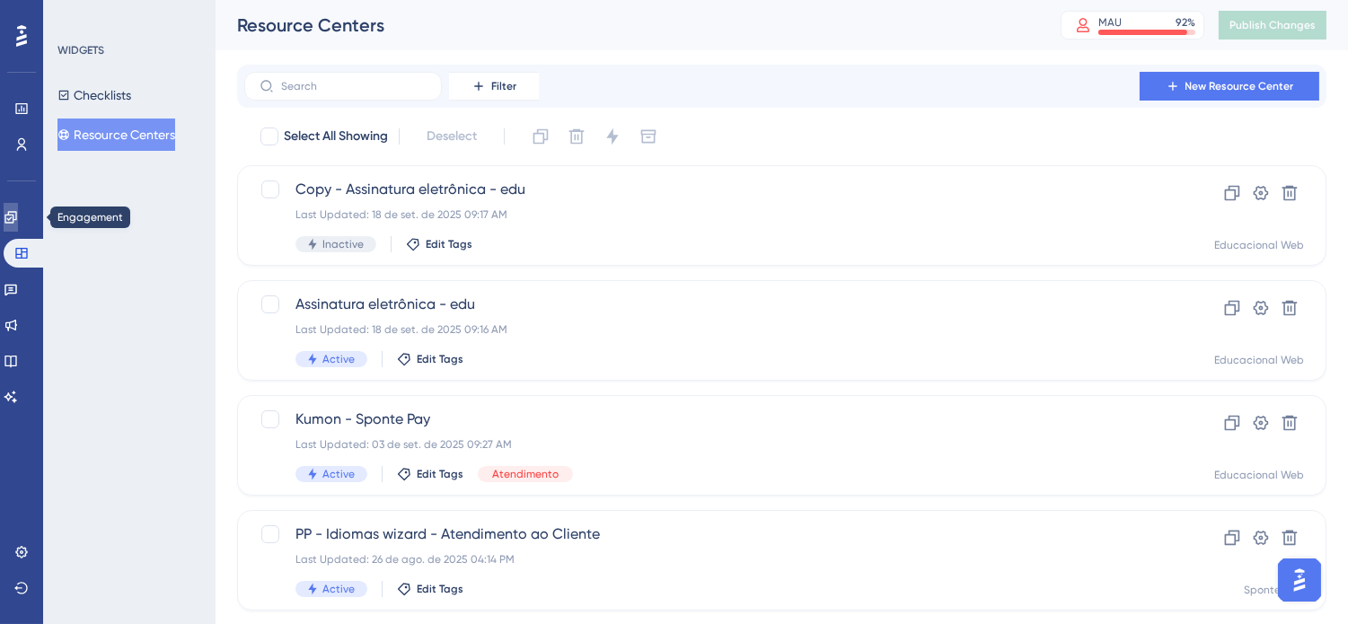
click at [18, 212] on icon at bounding box center [11, 217] width 14 height 14
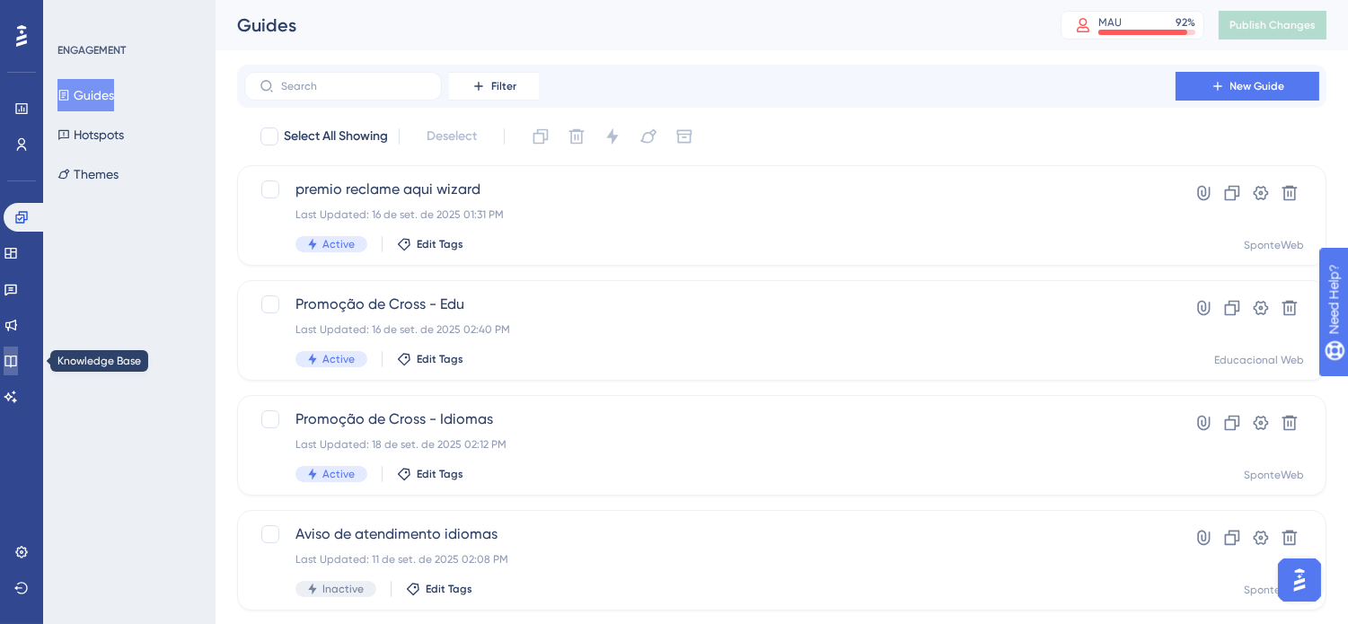
click at [16, 361] on icon at bounding box center [11, 361] width 14 height 14
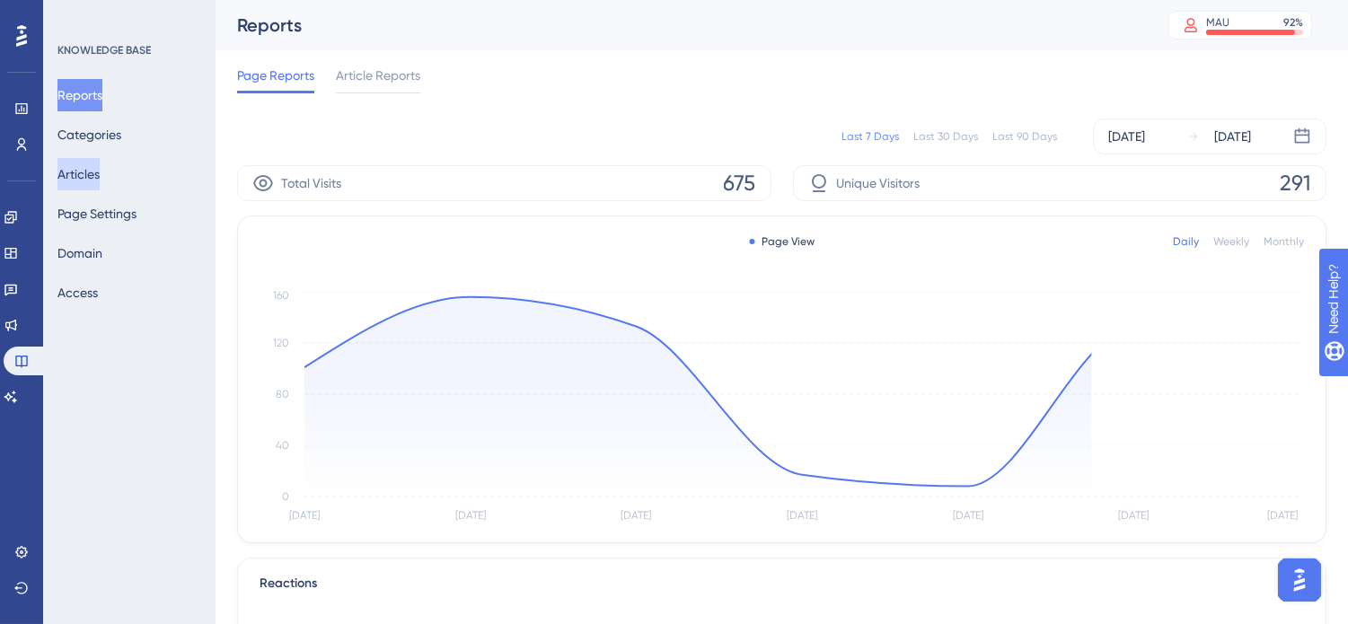
click at [94, 181] on button "Articles" at bounding box center [78, 174] width 42 height 32
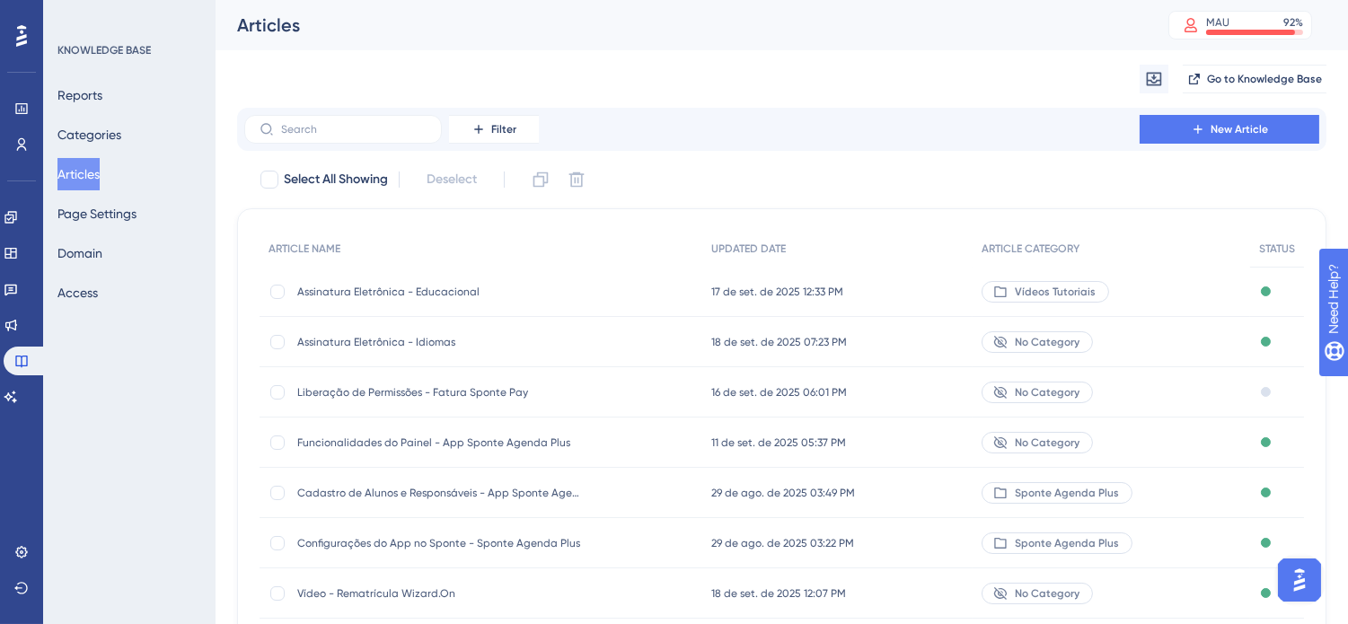
click at [451, 286] on span "Assinatura Eletrônica - Educacional" at bounding box center [440, 292] width 287 height 14
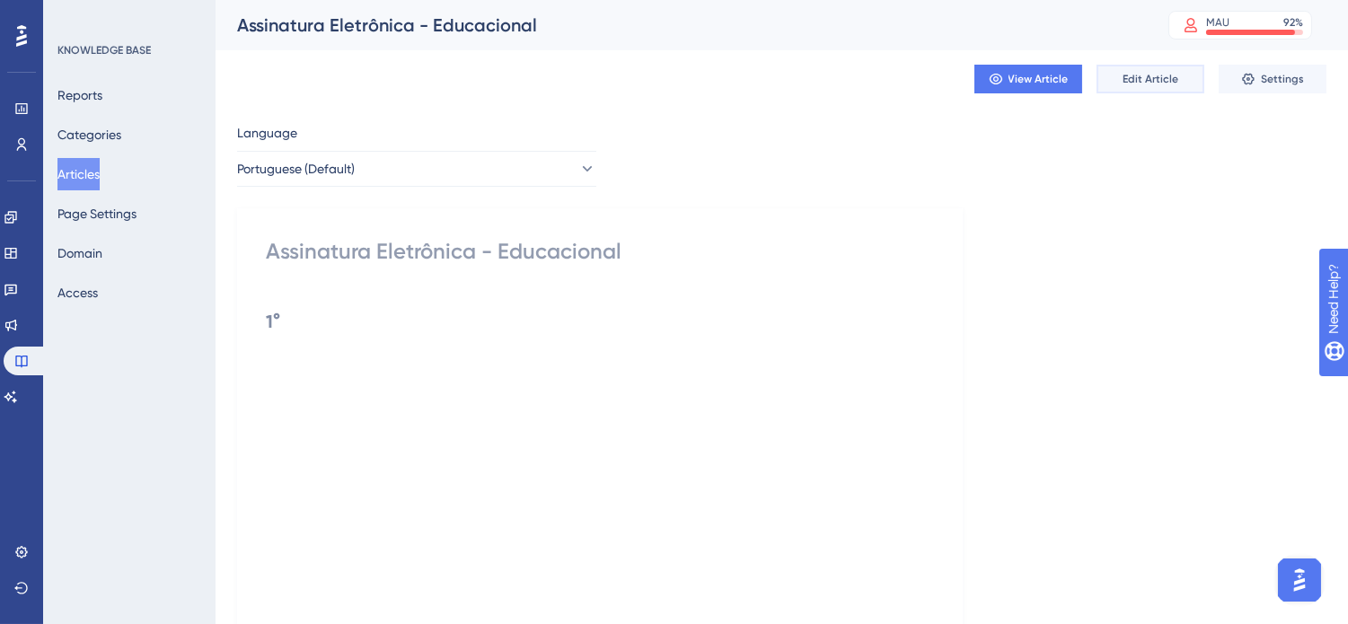
click at [1145, 75] on span "Edit Article" at bounding box center [1151, 79] width 56 height 14
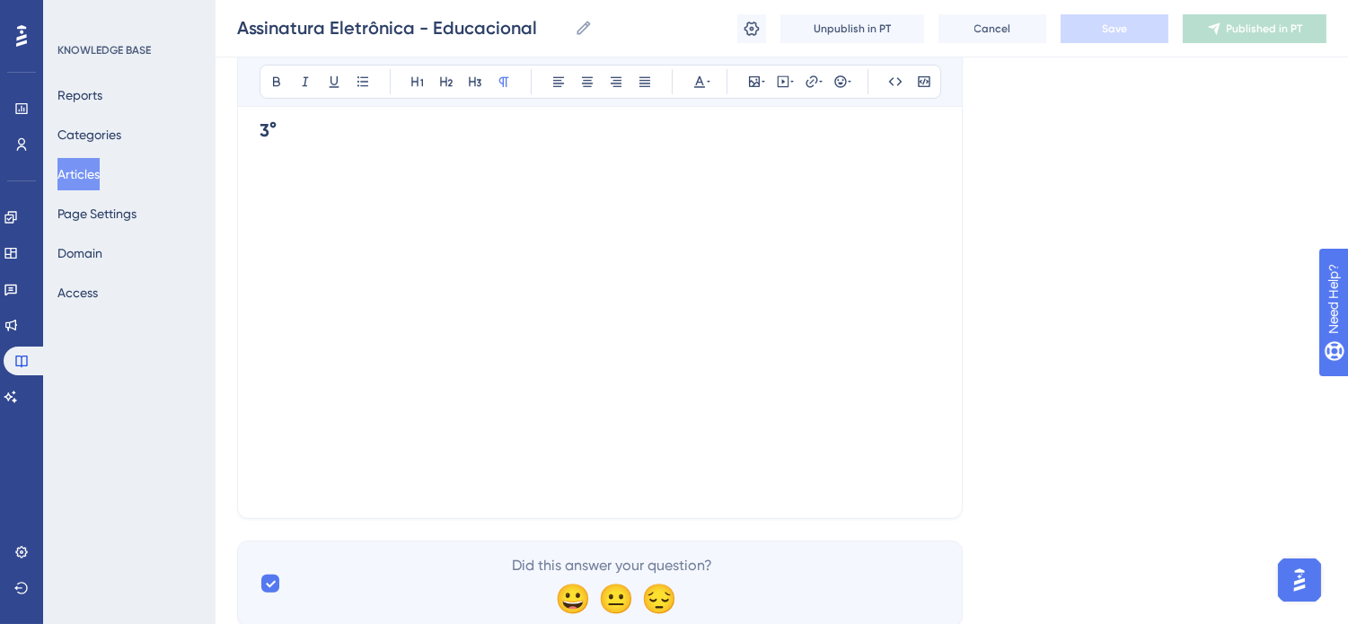
scroll to position [1159, 0]
click at [862, 464] on div at bounding box center [600, 308] width 681 height 318
click at [779, 480] on p at bounding box center [600, 478] width 681 height 22
click at [779, 478] on p at bounding box center [600, 478] width 681 height 22
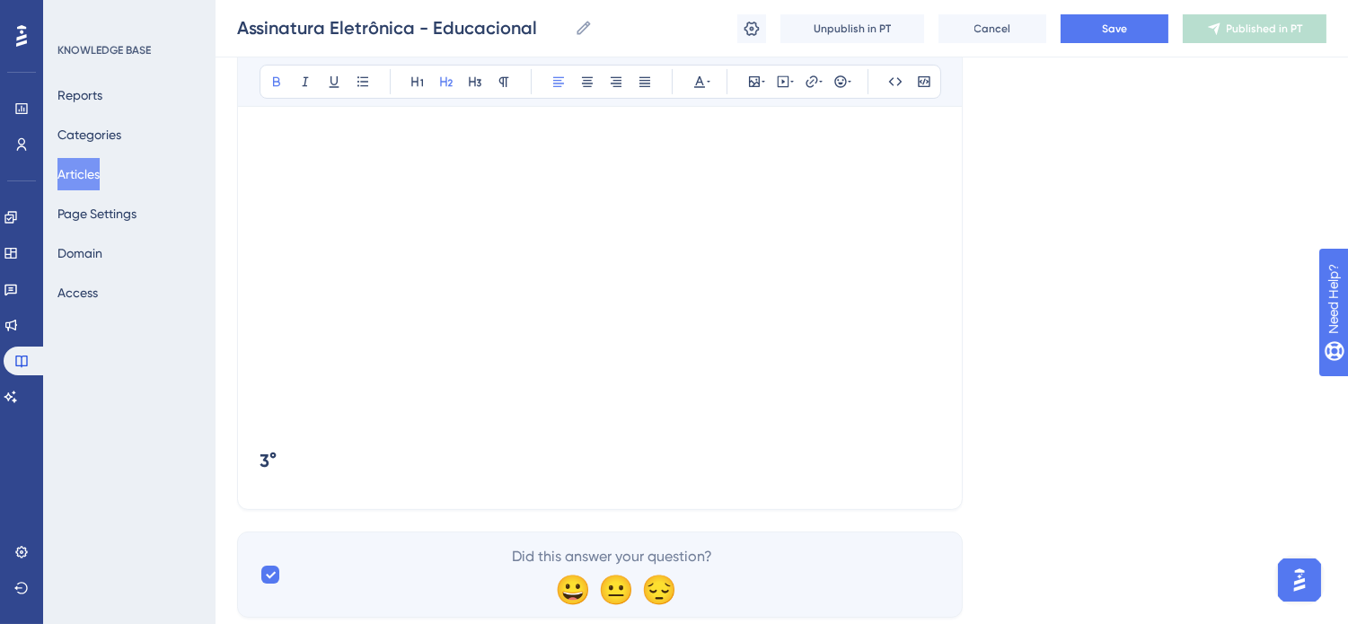
scroll to position [774, 0]
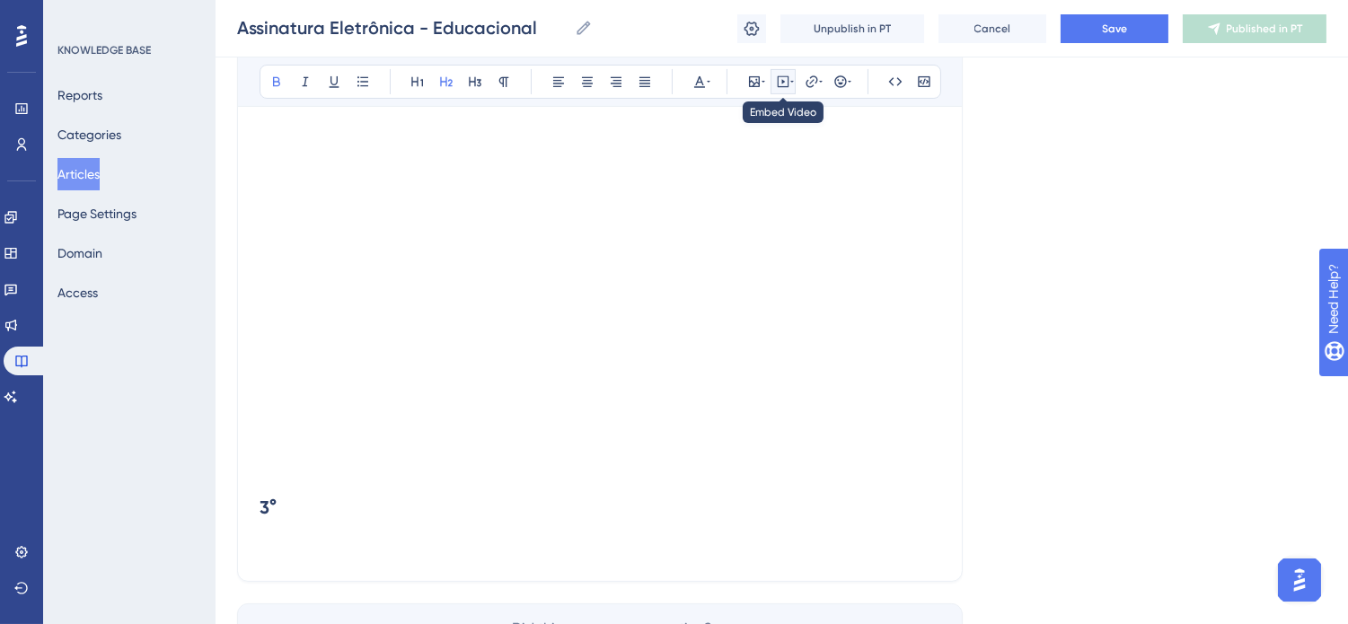
click at [790, 83] on icon at bounding box center [792, 82] width 4 height 14
click at [739, 182] on textarea at bounding box center [783, 193] width 273 height 81
paste textarea "[URL][DOMAIN_NAME]"
type textarea "[URL][DOMAIN_NAME]"
click at [441, 527] on h2 "3°" at bounding box center [600, 519] width 681 height 79
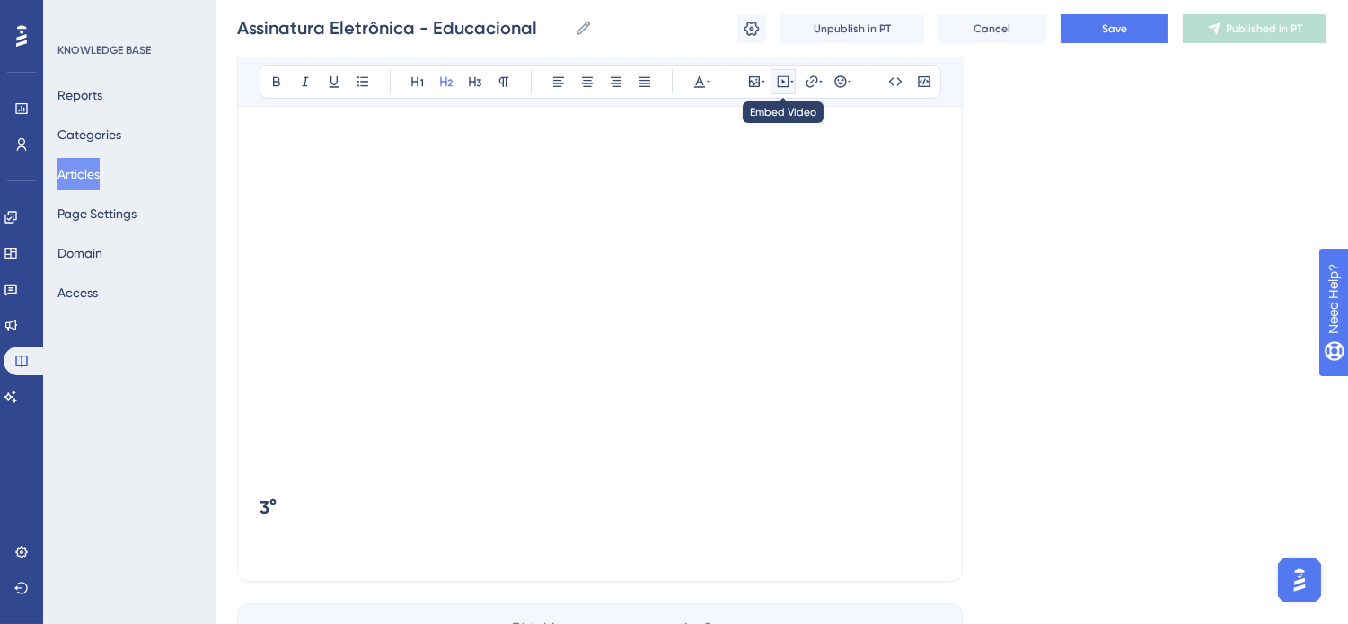
click at [779, 82] on icon at bounding box center [783, 82] width 14 height 14
click at [817, 198] on textarea at bounding box center [783, 193] width 273 height 81
paste textarea "<iframe width="560" height="315" src="[URL][DOMAIN_NAME]" title="YouTube video …"
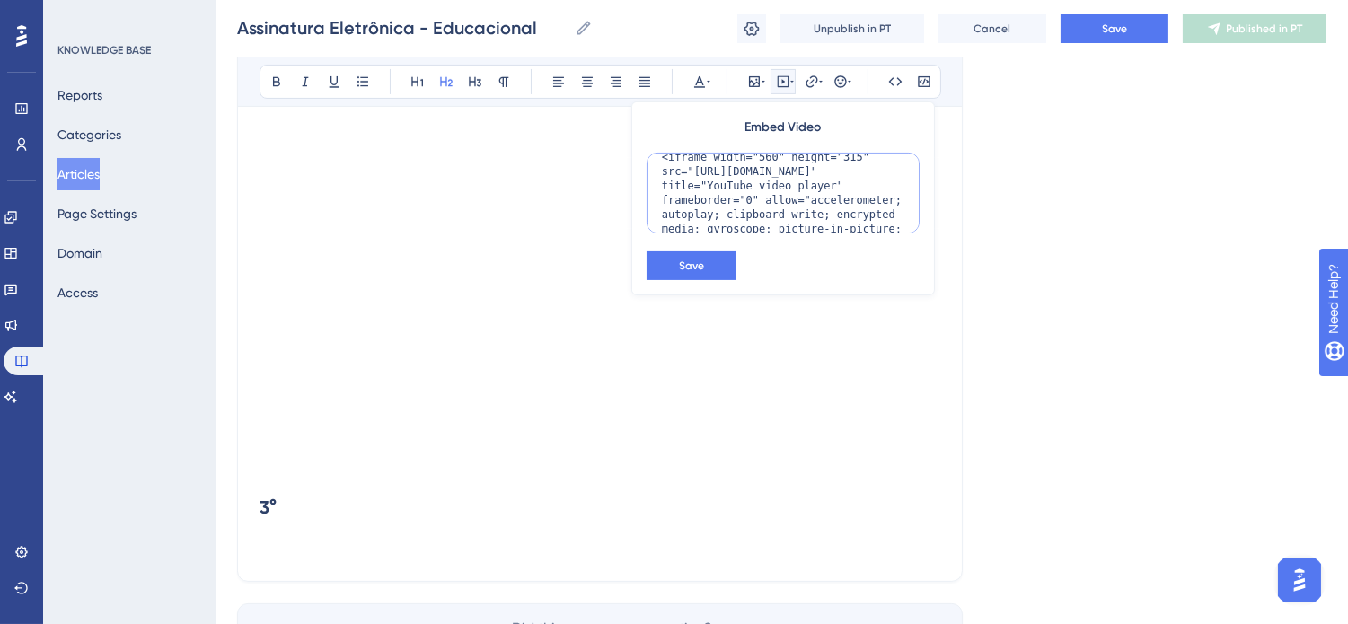
scroll to position [0, 0]
click at [751, 167] on textarea "<iframe width="560" height="315" src="[URL][DOMAIN_NAME]" title="YouTube video …" at bounding box center [783, 193] width 273 height 81
click at [835, 168] on textarea "<iframe width="650" height="315" src="[URL][DOMAIN_NAME]" title="YouTube video …" at bounding box center [783, 193] width 273 height 81
type textarea "<iframe width="650" height="350" src="[URL][DOMAIN_NAME]" title="YouTube video …"
click at [710, 271] on button "Save" at bounding box center [692, 265] width 90 height 29
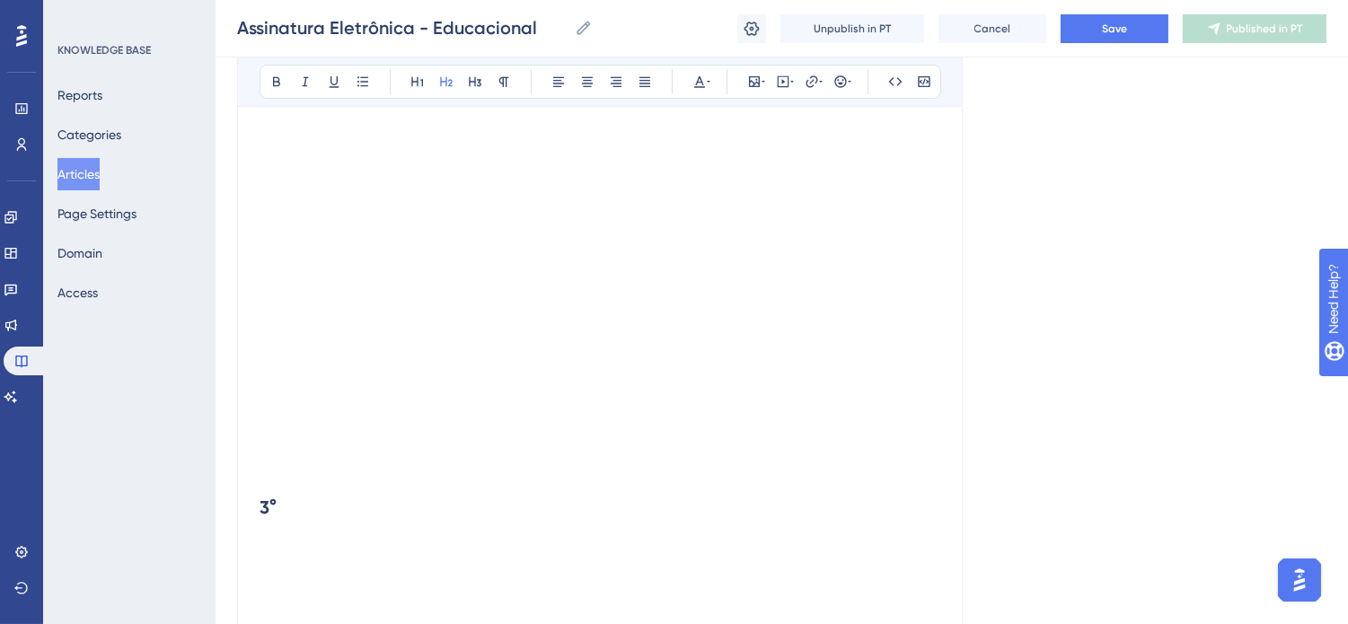
scroll to position [1051, 0]
click at [379, 264] on h2 "3°" at bounding box center [600, 243] width 681 height 79
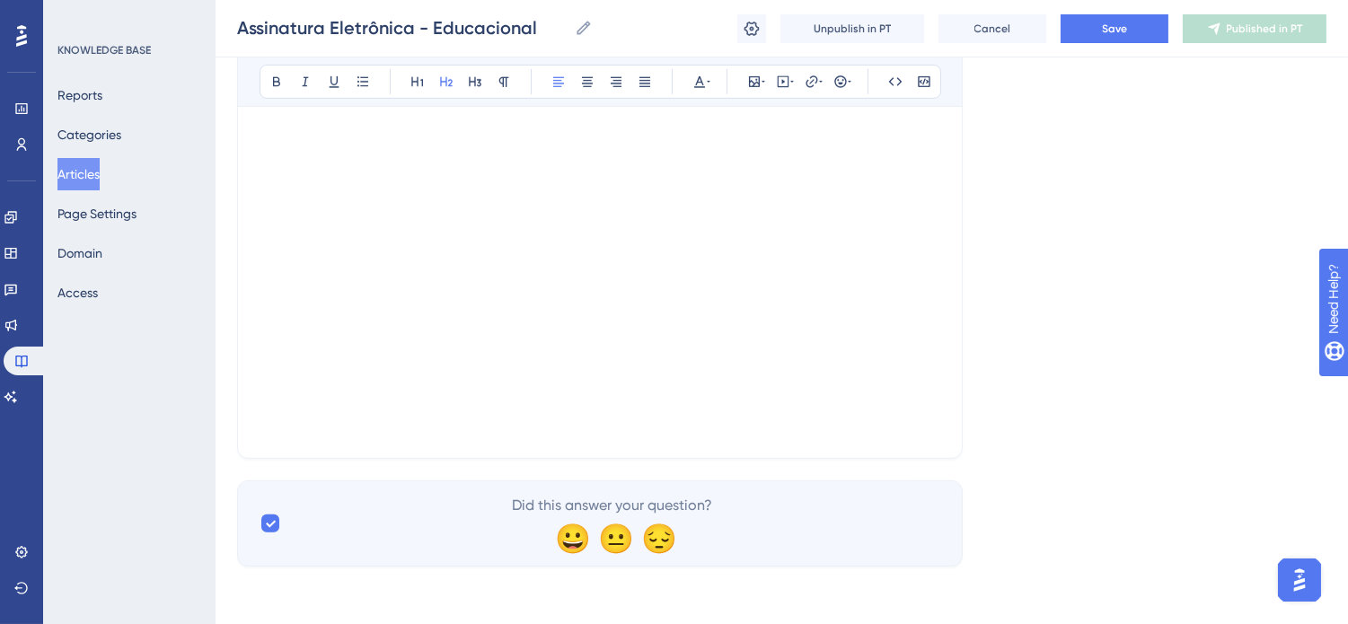
click at [713, 427] on h2 at bounding box center [600, 410] width 681 height 54
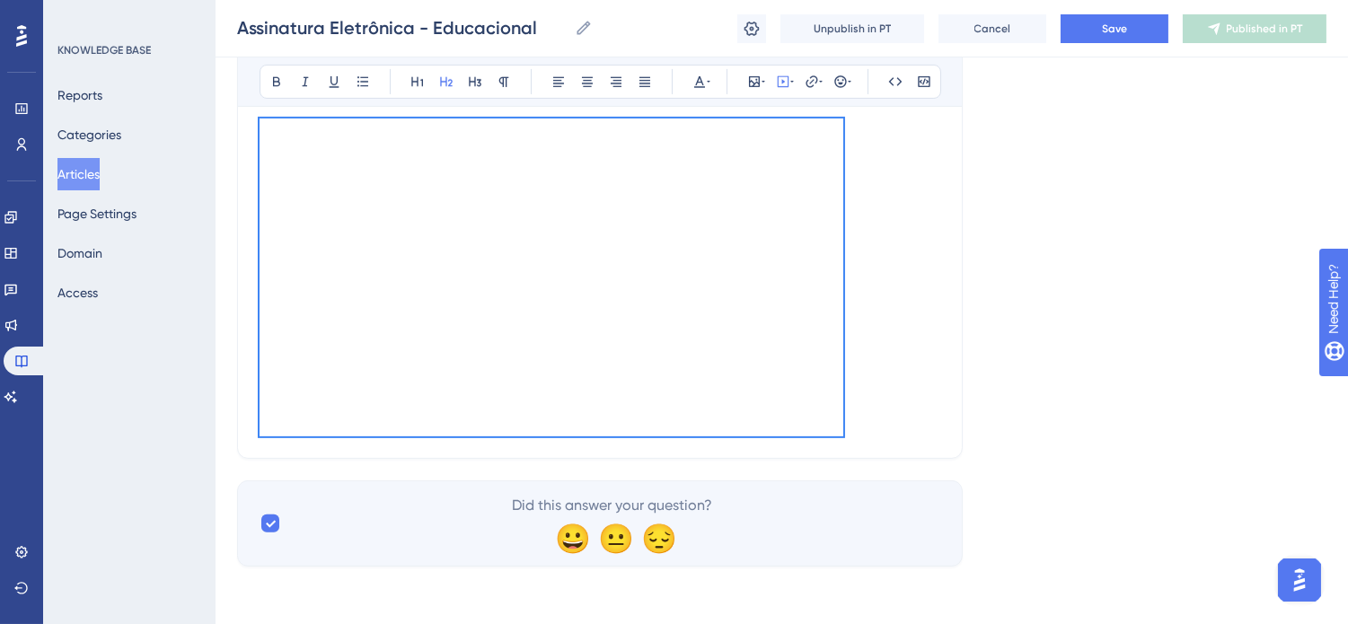
scroll to position [1191, 0]
click at [1130, 22] on button "Save" at bounding box center [1115, 28] width 108 height 29
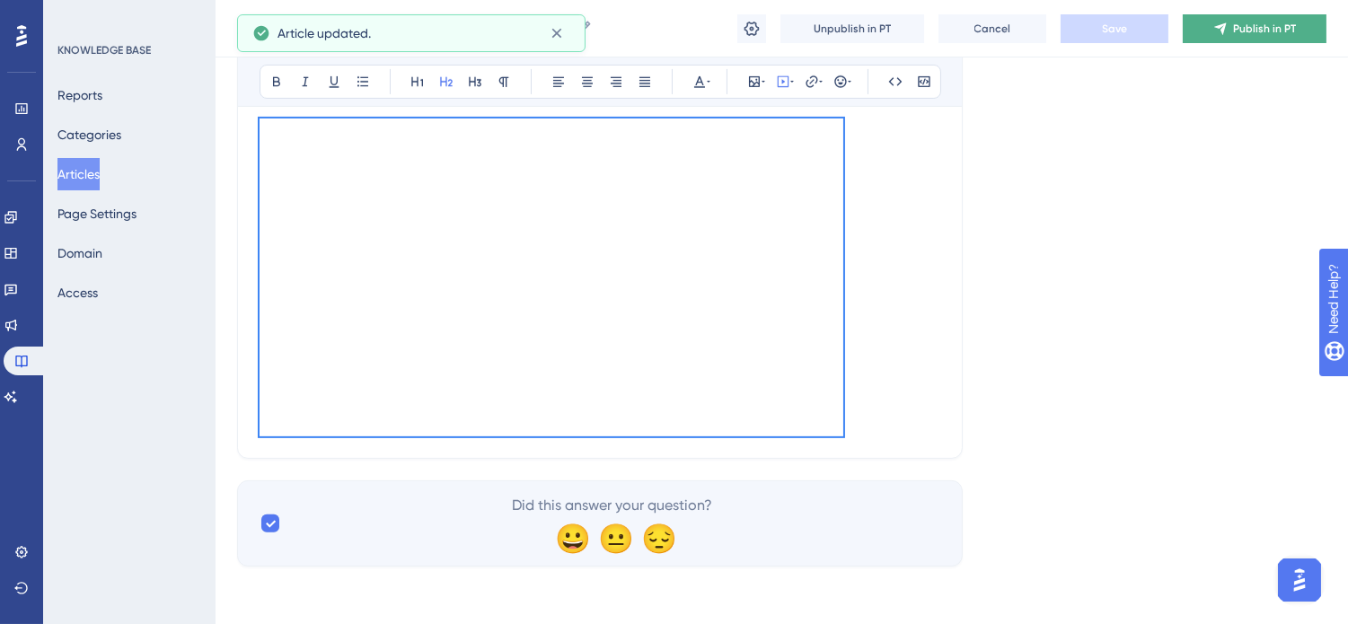
click at [1229, 27] on button "Publish in PT" at bounding box center [1255, 28] width 144 height 29
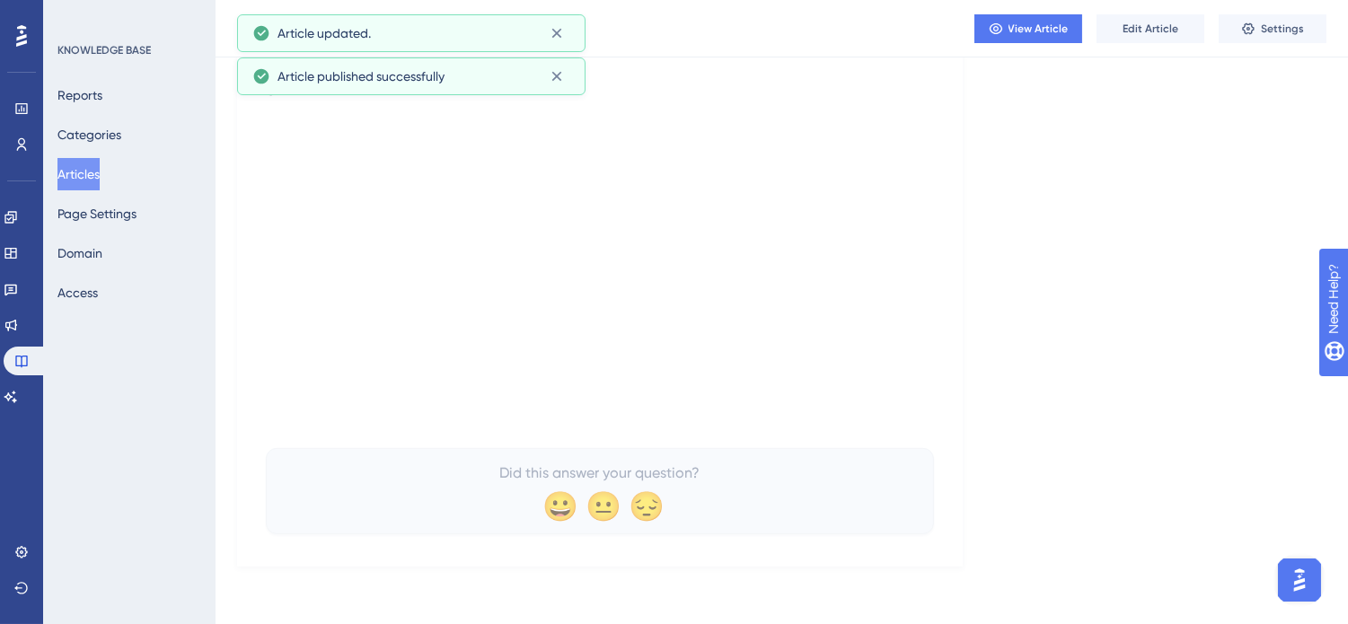
scroll to position [1098, 0]
